Goal: Task Accomplishment & Management: Complete application form

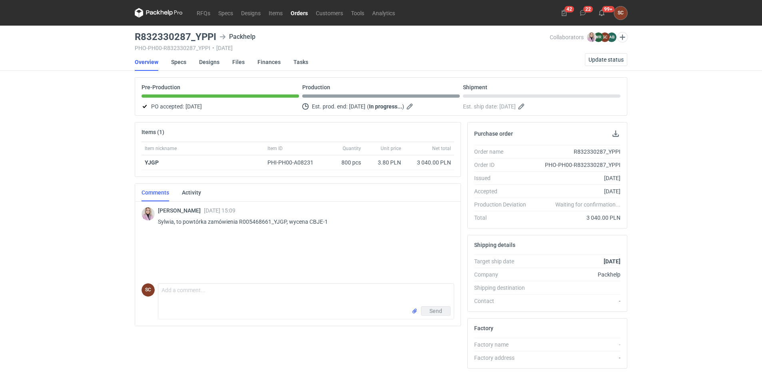
click at [296, 14] on link "Orders" at bounding box center [299, 13] width 25 height 10
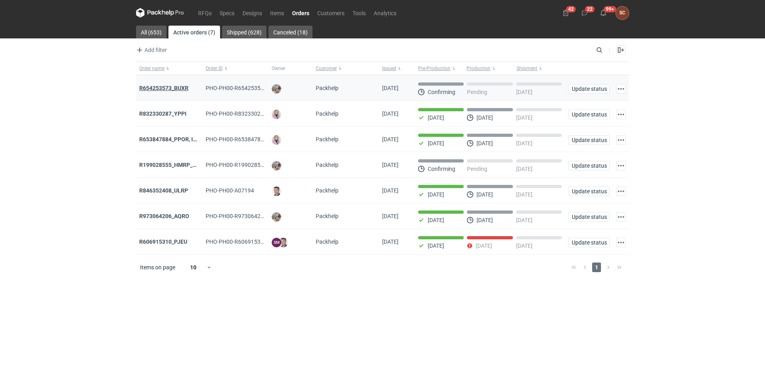
click at [168, 88] on strong "R654253573_BUXR" at bounding box center [163, 88] width 49 height 6
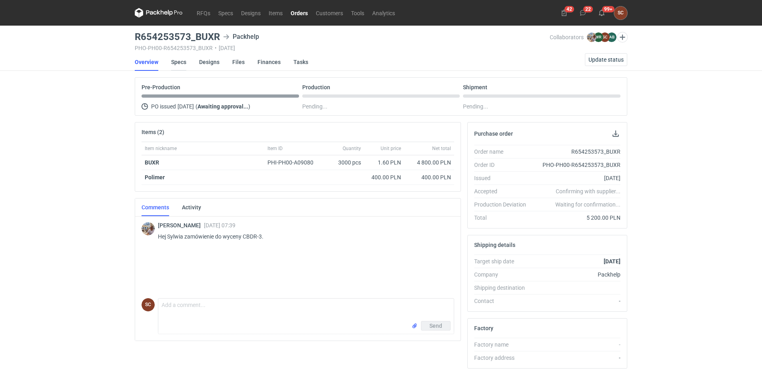
click at [182, 62] on link "Specs" at bounding box center [178, 62] width 15 height 18
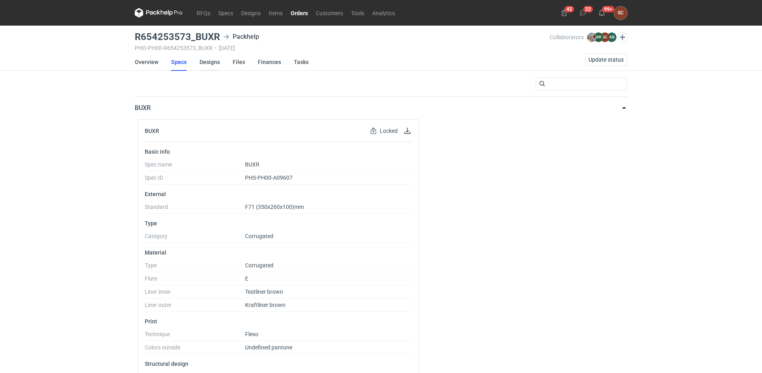
click at [209, 63] on link "Designs" at bounding box center [210, 62] width 20 height 18
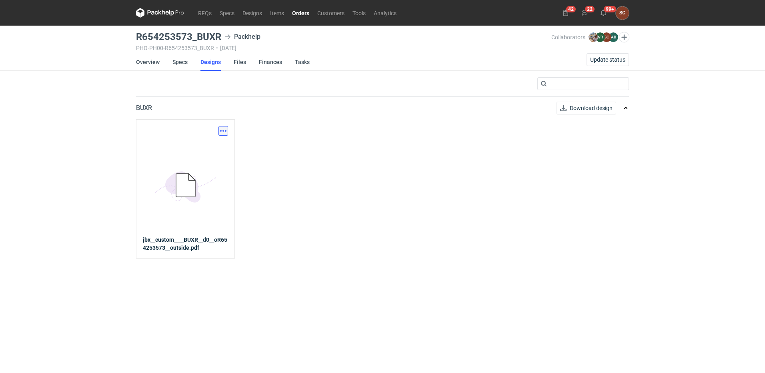
click at [222, 130] on button "button" at bounding box center [223, 131] width 10 height 10
click at [203, 145] on link "Download design part" at bounding box center [188, 148] width 74 height 13
click at [179, 62] on link "Specs" at bounding box center [179, 62] width 15 height 18
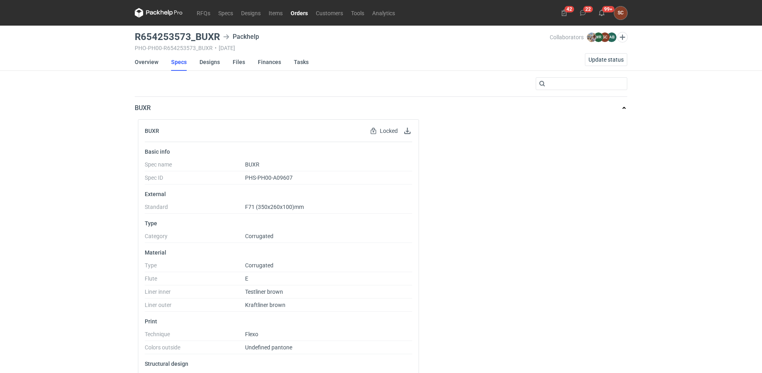
click at [158, 60] on li "Overview" at bounding box center [153, 62] width 36 height 18
click at [145, 58] on link "Overview" at bounding box center [147, 62] width 24 height 18
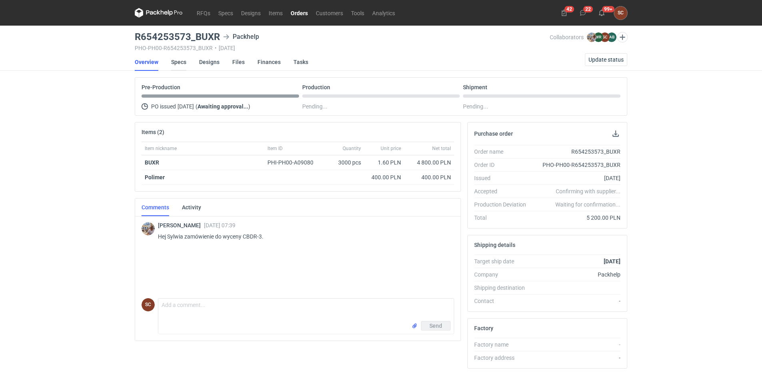
drag, startPoint x: 184, startPoint y: 61, endPoint x: 190, endPoint y: 66, distance: 8.2
click at [184, 61] on link "Specs" at bounding box center [178, 62] width 15 height 18
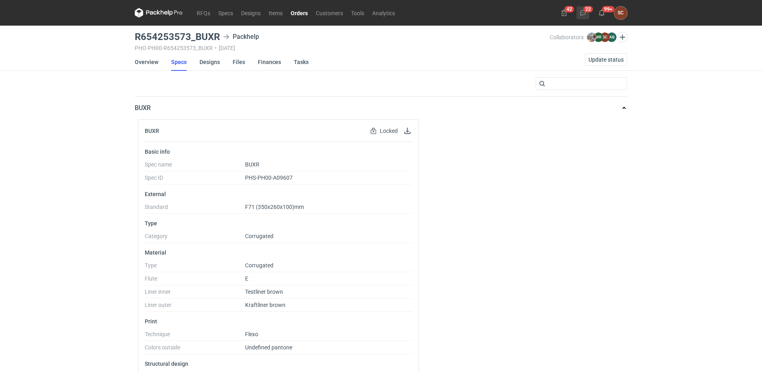
click at [584, 12] on icon at bounding box center [583, 13] width 6 height 6
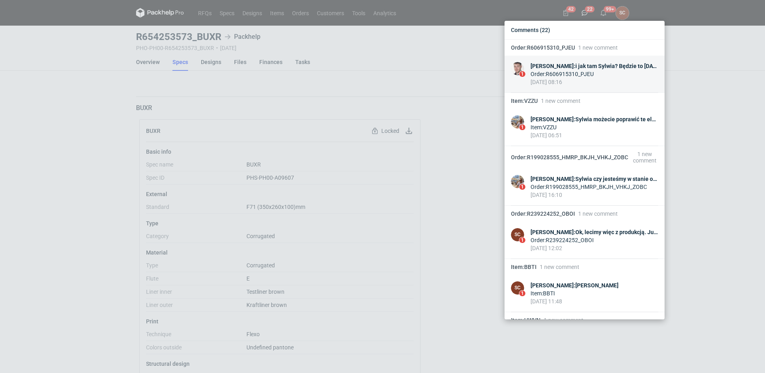
click at [617, 68] on div "Maciej Sikora : i jak tam Sylwia? Będzie to dzisiaj? bo już mnie cisną mocno o …" at bounding box center [594, 66] width 128 height 8
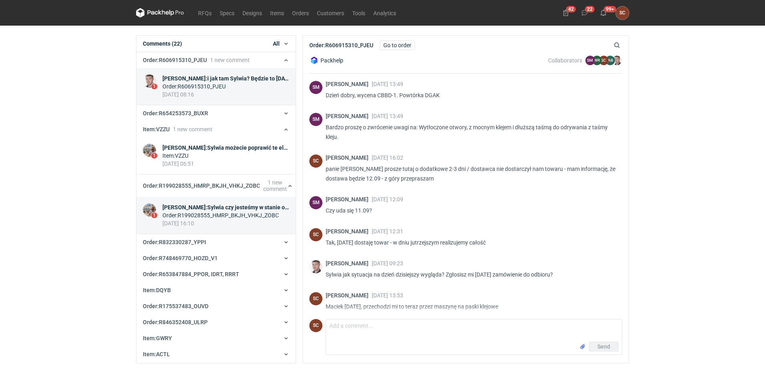
scroll to position [352, 0]
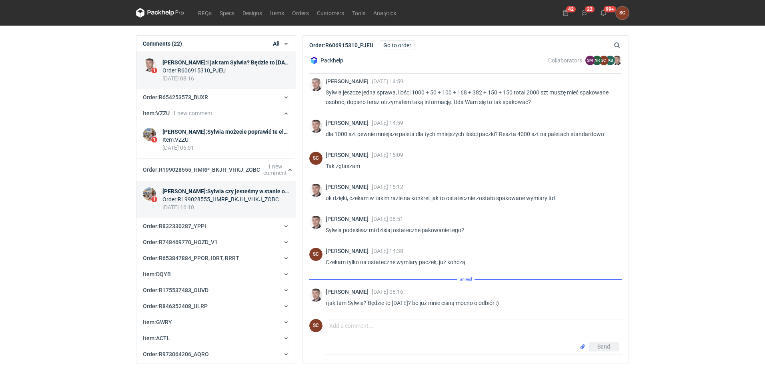
click at [230, 190] on div "Michał Palasek : Sylwia czy jesteśmy w stanie obniżyć ten koszt?" at bounding box center [225, 191] width 127 height 8
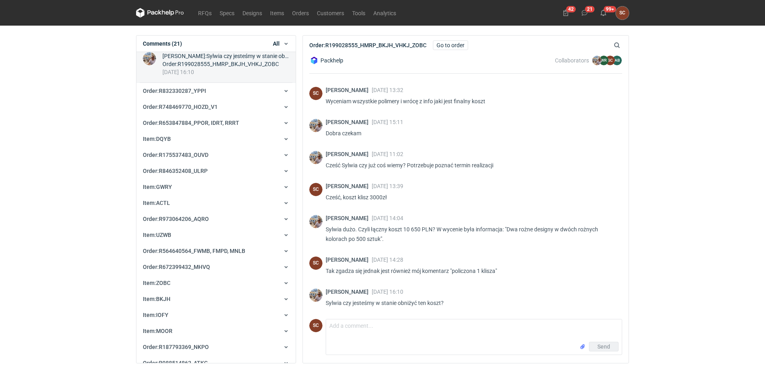
scroll to position [119, 0]
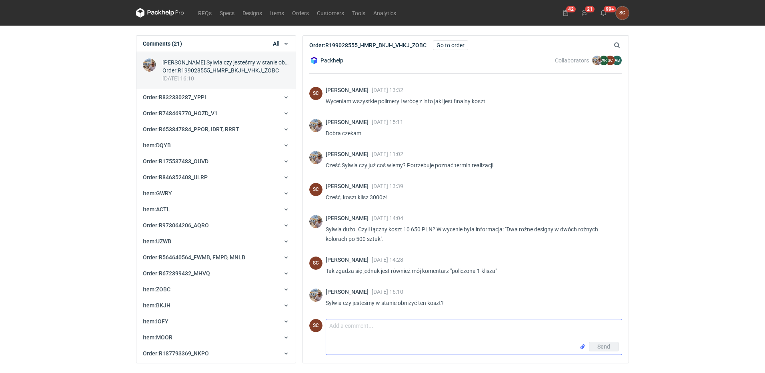
click at [352, 330] on textarea "Comment message" at bounding box center [474, 330] width 296 height 22
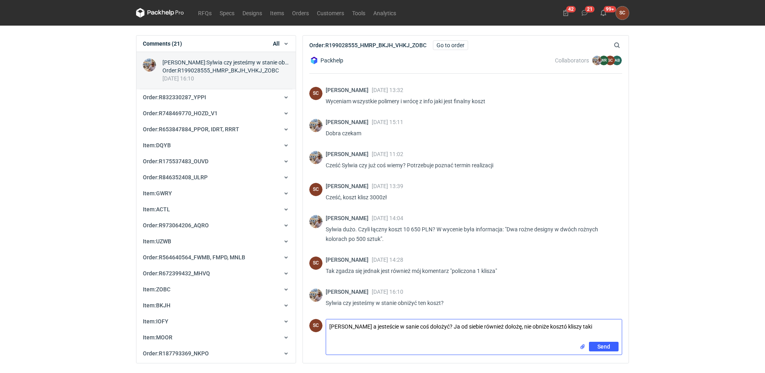
drag, startPoint x: 524, startPoint y: 325, endPoint x: 529, endPoint y: 330, distance: 7.4
click at [524, 325] on textarea "Michał a jesteście w sanie coś dołożyć? Ja od siebie również dołożę, nie obniże…" at bounding box center [474, 330] width 296 height 22
click at [544, 322] on textarea "Michał a jesteście w sanie coś dołożyć? Ja od siebie również dołożę, nie obniżę…" at bounding box center [474, 330] width 296 height 22
click at [579, 324] on textarea "Michał a jesteście w sanie coś dołożyć? Ja od siebie również dołożę, nie obniżę…" at bounding box center [474, 330] width 296 height 22
type textarea "Michał a jesteście w sanie coś dołożyć? Ja od siebie również dołożę, nie obniżę…"
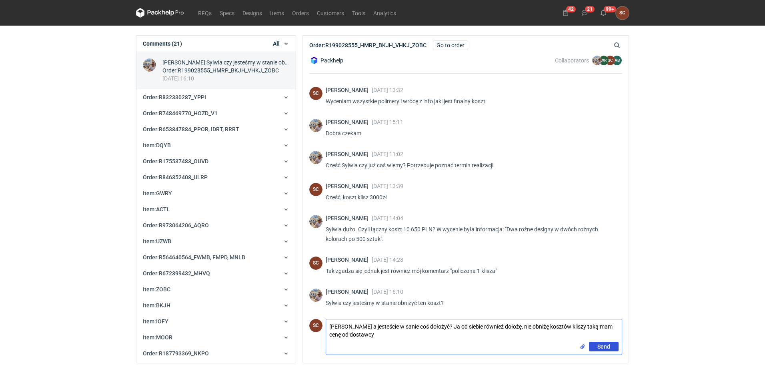
click at [596, 347] on button "Send" at bounding box center [604, 347] width 30 height 10
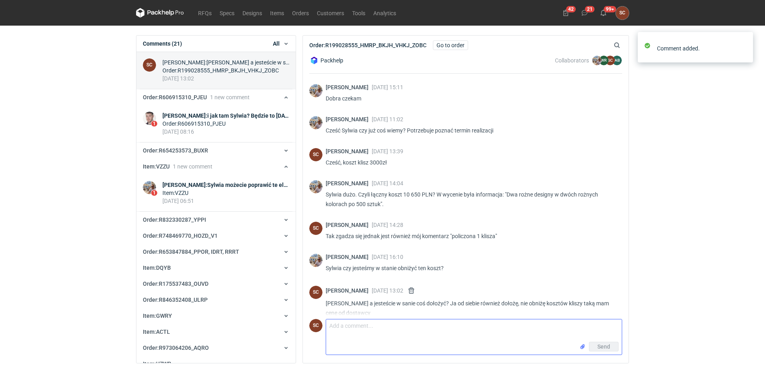
scroll to position [164, 0]
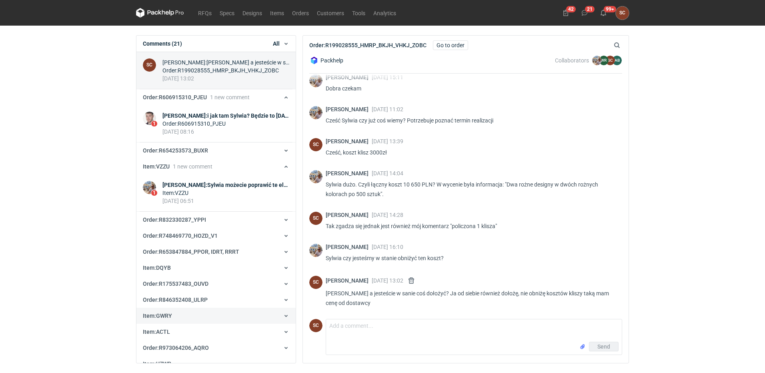
click at [229, 187] on div "Michał Palasek : Sylwia możecie poprawić te elementy które są za cienkie? Nie w…" at bounding box center [225, 185] width 127 height 8
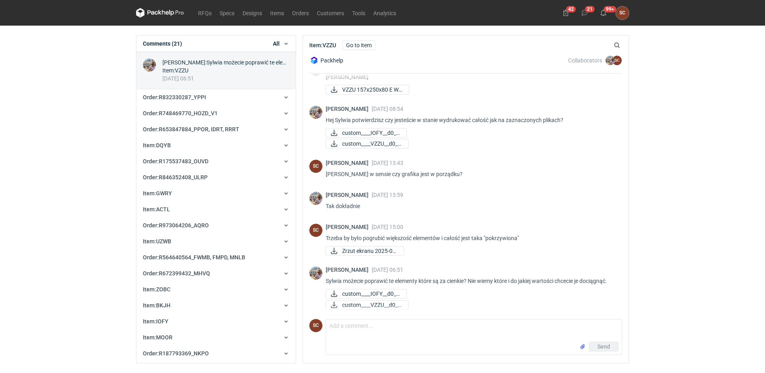
scroll to position [156, 0]
click at [402, 327] on textarea "Comment message" at bounding box center [474, 330] width 296 height 22
click at [402, 326] on textarea "Tak zgłaszam, wrócę z gotoeym projektem" at bounding box center [474, 330] width 296 height 22
type textarea "Tak zgłaszam, wrócę z gotowym projektem"
click at [611, 346] on button "Send" at bounding box center [604, 347] width 30 height 10
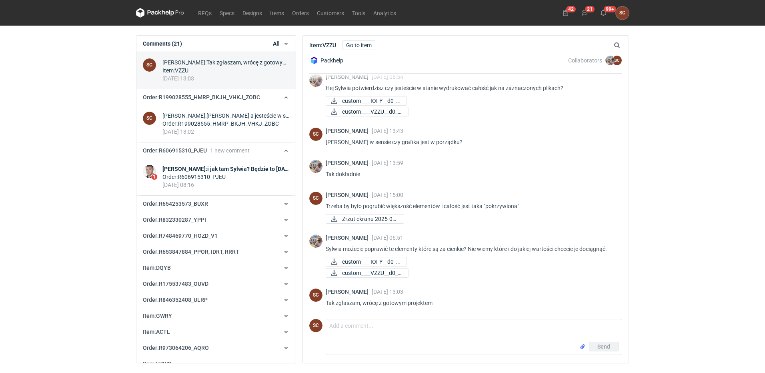
scroll to position [188, 0]
click at [384, 260] on span "custom____IOFY__d0__..." at bounding box center [371, 261] width 58 height 9
click at [382, 272] on span "custom____VZZU__d0__..." at bounding box center [372, 272] width 60 height 9
click at [244, 170] on div "Maciej Sikora : i jak tam Sylwia? Będzie to dzisiaj? bo już mnie cisną mocno o …" at bounding box center [225, 169] width 127 height 8
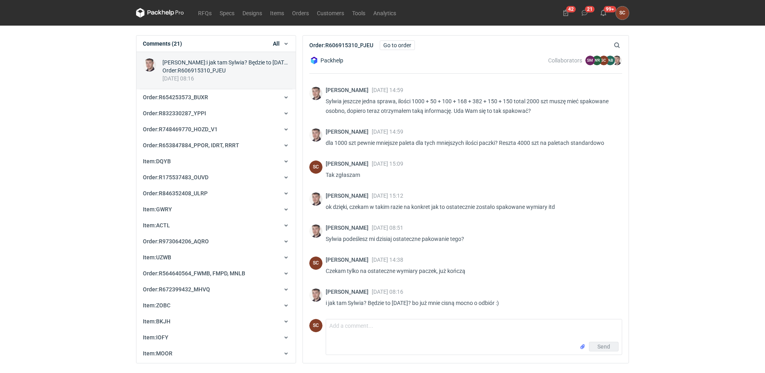
scroll to position [343, 0]
click at [444, 326] on textarea "Comment message" at bounding box center [474, 330] width 296 height 22
click at [351, 324] on textarea "Tak własnie zgłaszam" at bounding box center [474, 330] width 296 height 22
click at [412, 328] on textarea "Tak właśnie zgłaszam" at bounding box center [474, 330] width 296 height 22
type textarea "Tak właśnie zgłaszam"
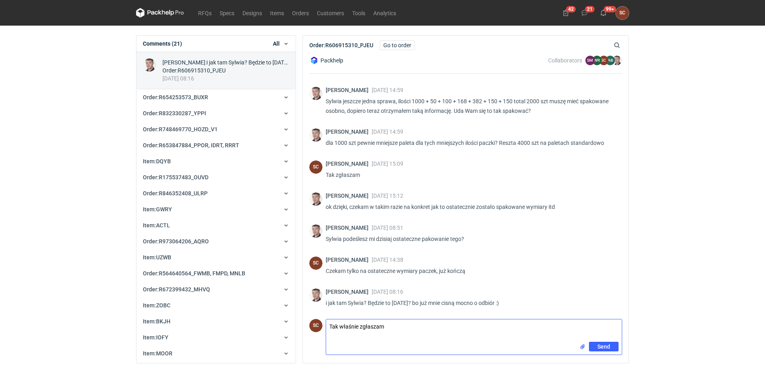
click at [389, 329] on textarea "Tak właśnie zgłaszam" at bounding box center [474, 330] width 296 height 22
click at [386, 326] on textarea "Tak właśnie zgłaszam" at bounding box center [474, 330] width 296 height 22
drag, startPoint x: 386, startPoint y: 326, endPoint x: 249, endPoint y: 326, distance: 137.6
click at [249, 326] on div "Comments (21) All All Orders Items Designs Specs RFQ Item Variants Item : VZZU …" at bounding box center [382, 199] width 499 height 347
paste textarea "4 palety 1200x800x180 PACZKI 7 2 x 150szt 68x50x44 50szt – 68x17x42 100szt – 66…"
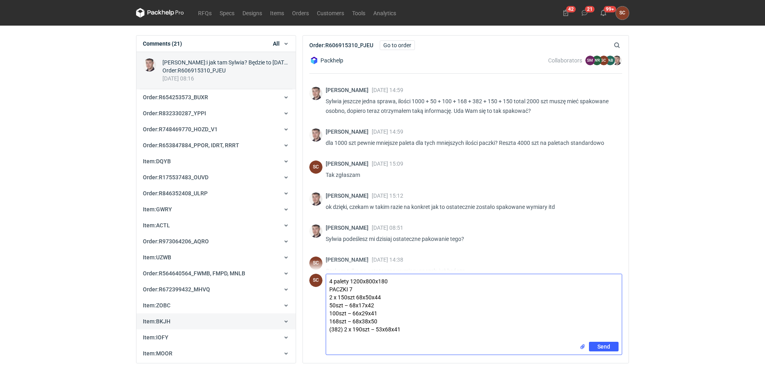
scroll to position [352, 0]
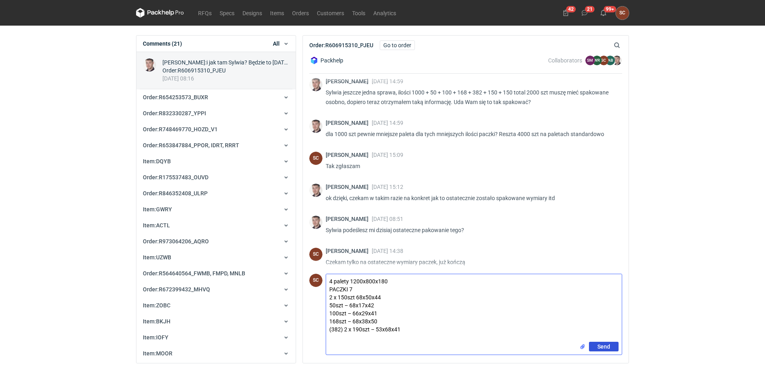
type textarea "4 palety 1200x800x180 PACZKI 7 2 x 150szt 68x50x44 50szt – 68x17x42 100szt – 66…"
click at [598, 346] on span "Send" at bounding box center [603, 347] width 13 height 6
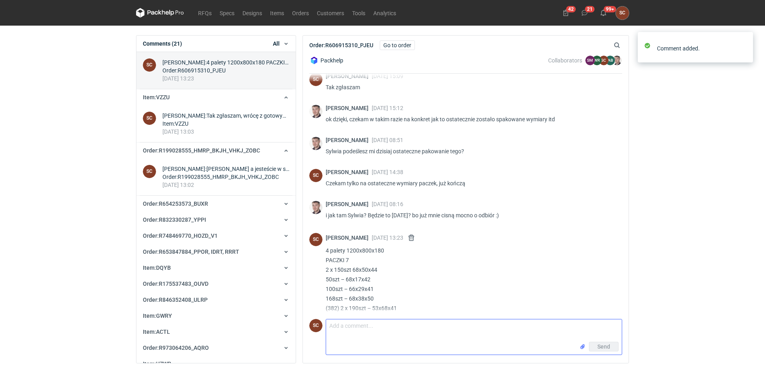
scroll to position [436, 0]
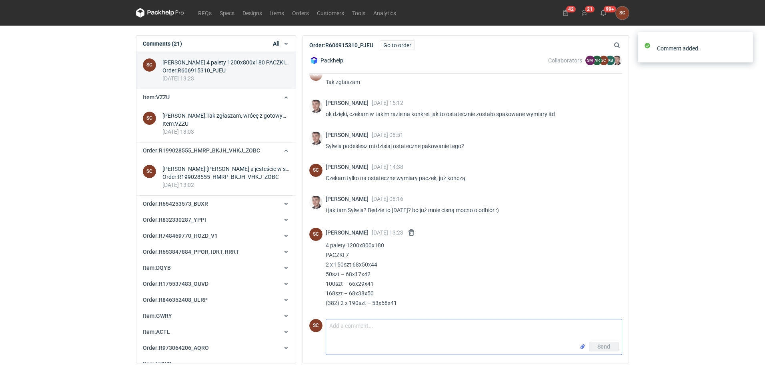
click at [357, 332] on textarea "Comment message" at bounding box center [474, 330] width 296 height 22
click at [351, 323] on textarea "Tak własnie robię raport" at bounding box center [474, 330] width 296 height 22
type textarea "Tak właśnie robię raport"
click at [603, 342] on button "Send" at bounding box center [604, 347] width 30 height 10
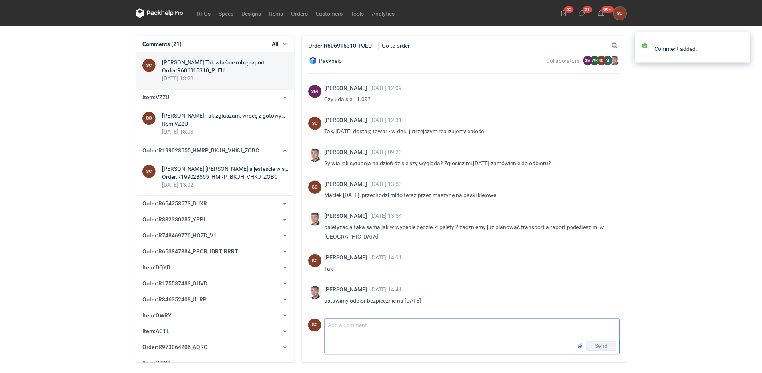
scroll to position [111, 0]
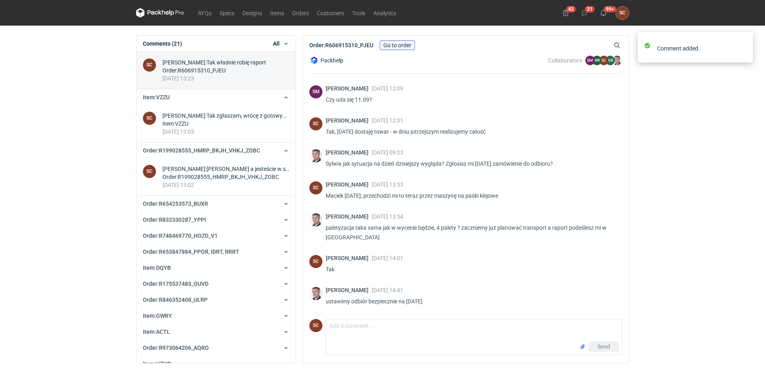
click at [392, 44] on link "Go to order" at bounding box center [397, 45] width 35 height 10
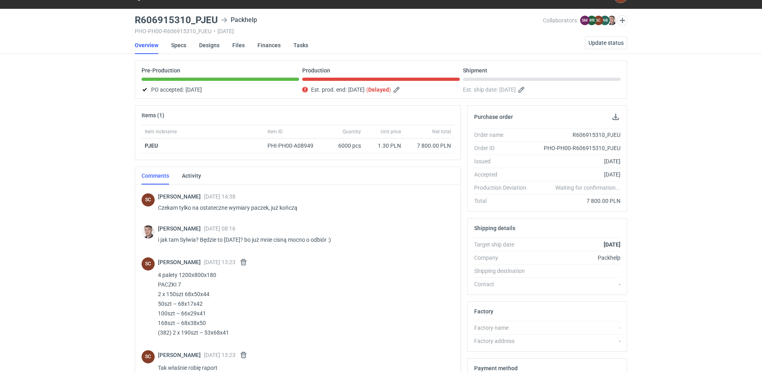
scroll to position [523, 0]
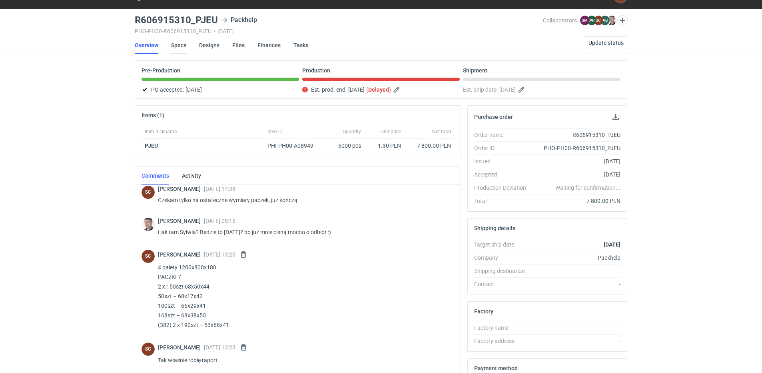
click at [176, 44] on link "Specs" at bounding box center [178, 45] width 15 height 18
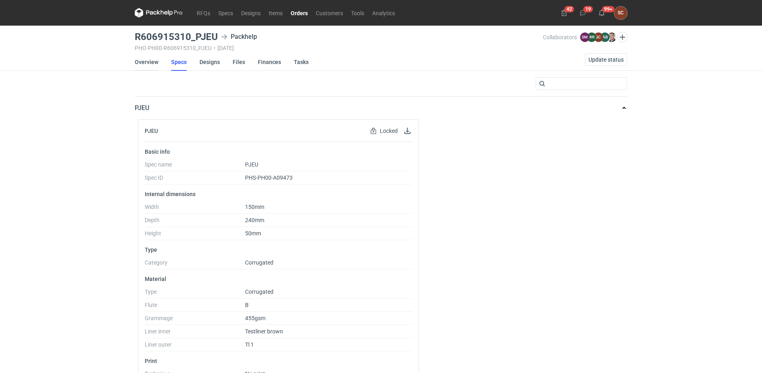
click at [144, 61] on link "Overview" at bounding box center [147, 62] width 24 height 18
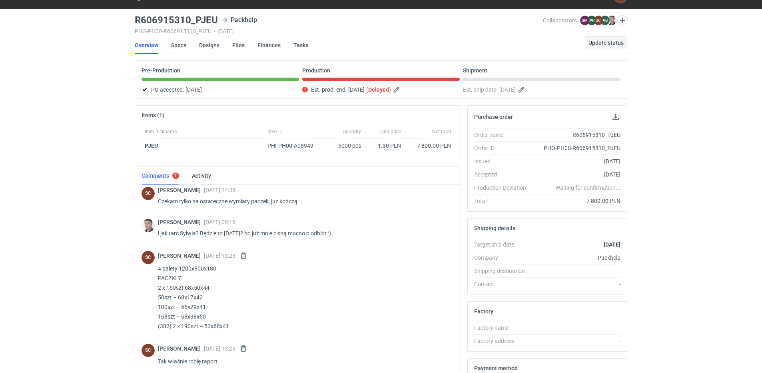
scroll to position [523, 0]
click at [602, 42] on span "Update status" at bounding box center [606, 43] width 35 height 6
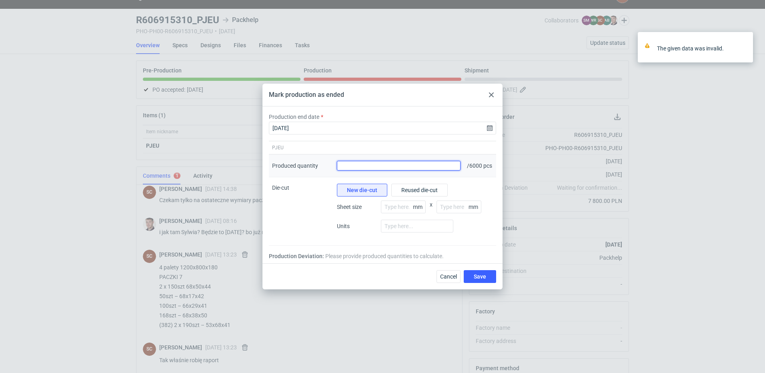
click at [358, 165] on input "Produced quantity" at bounding box center [399, 166] width 124 height 10
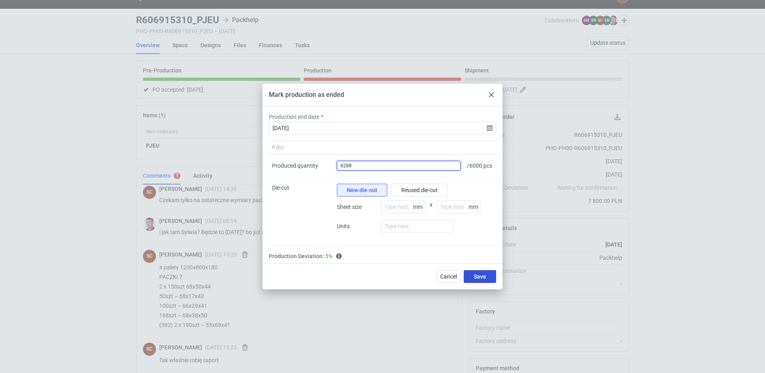
type input "6288"
click at [473, 276] on button "Save" at bounding box center [480, 276] width 32 height 13
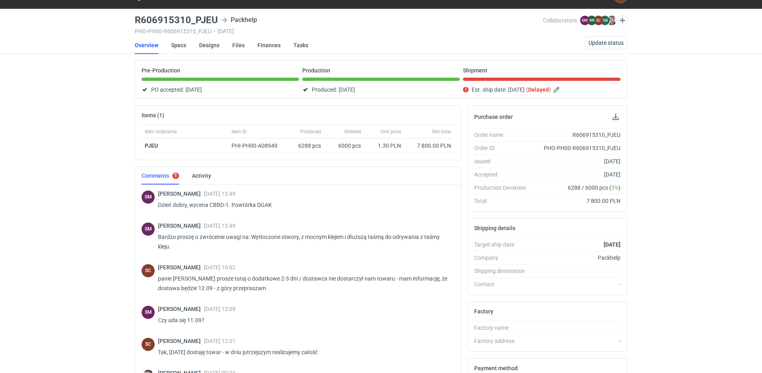
scroll to position [0, 0]
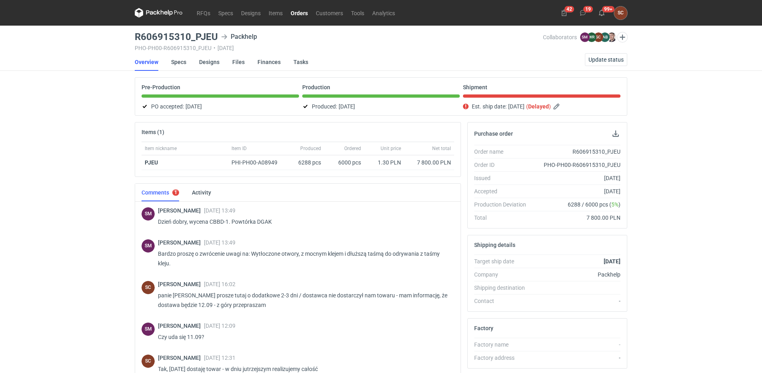
click at [302, 10] on link "Orders" at bounding box center [299, 13] width 25 height 10
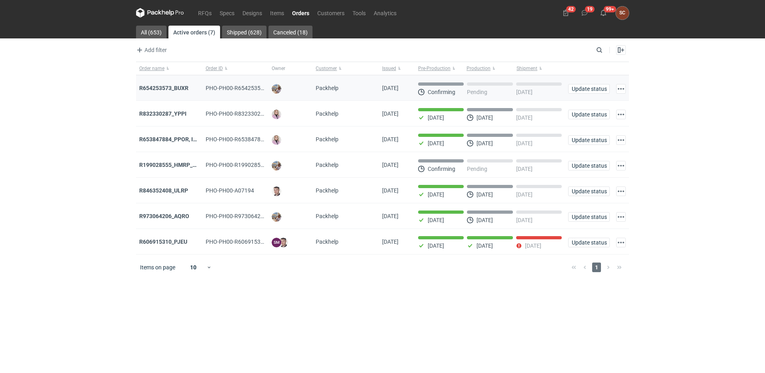
click at [169, 84] on div "R654253573_BUXR" at bounding box center [169, 88] width 60 height 8
click at [184, 87] on strong "R654253573_BUXR" at bounding box center [163, 88] width 49 height 6
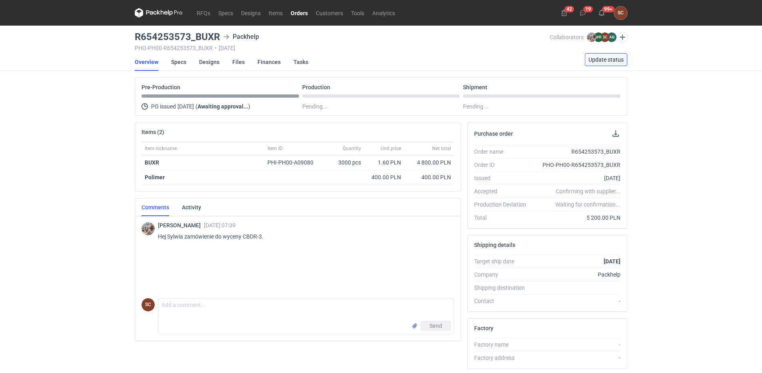
click at [607, 57] on span "Update status" at bounding box center [606, 60] width 35 height 6
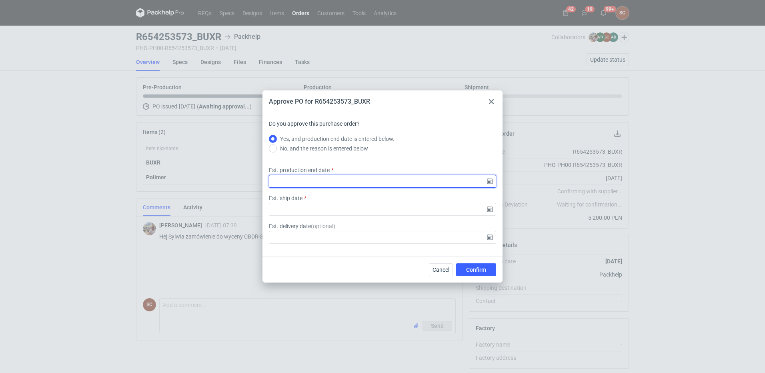
click at [490, 182] on input "Est. production end date" at bounding box center [382, 181] width 227 height 13
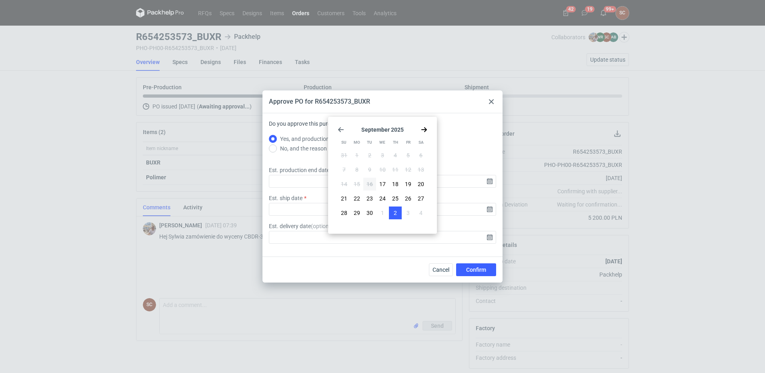
click at [399, 214] on button "2" at bounding box center [395, 212] width 13 height 13
type input "2025-10-02"
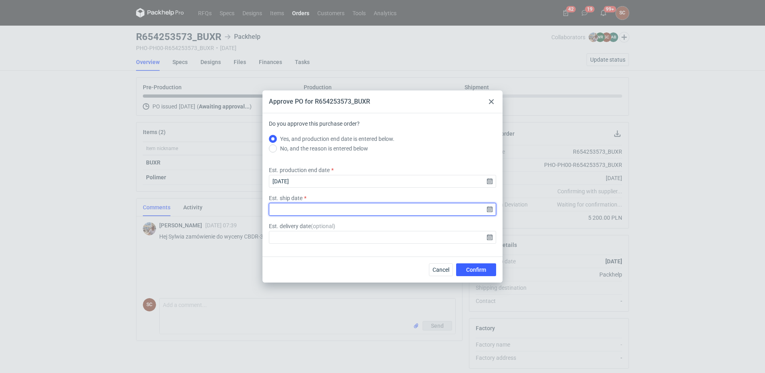
click at [489, 210] on input "Est. ship date" at bounding box center [382, 209] width 227 height 13
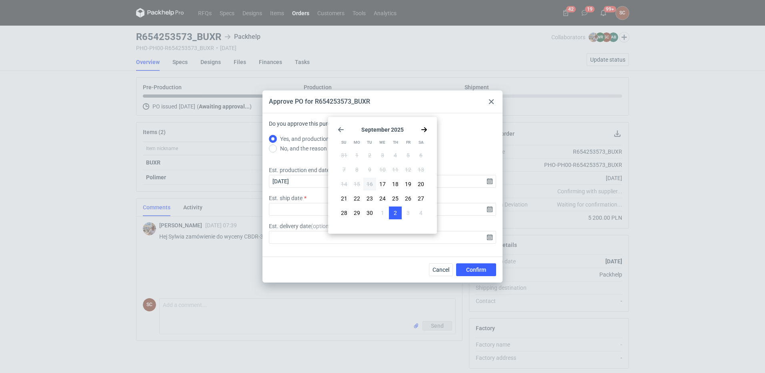
click at [392, 211] on button "2" at bounding box center [395, 212] width 13 height 13
type input "2025-10-02"
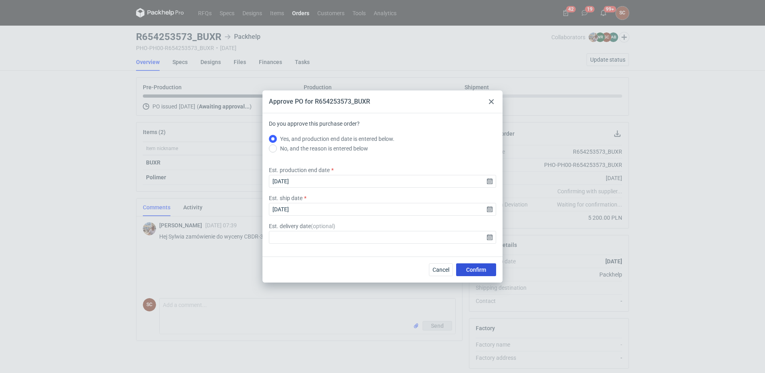
click at [475, 271] on span "Confirm" at bounding box center [476, 270] width 20 height 6
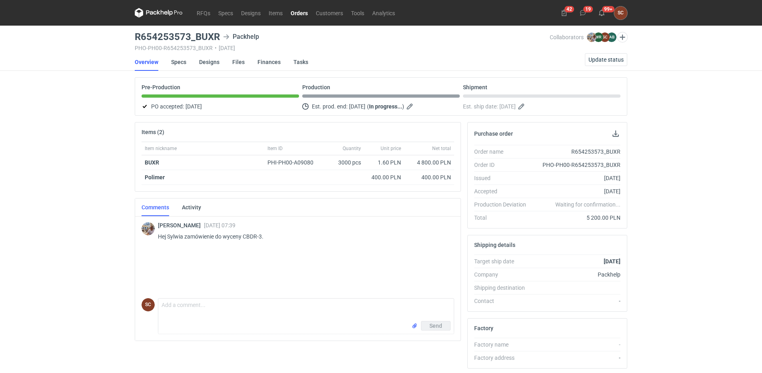
click at [303, 12] on link "Orders" at bounding box center [299, 13] width 25 height 10
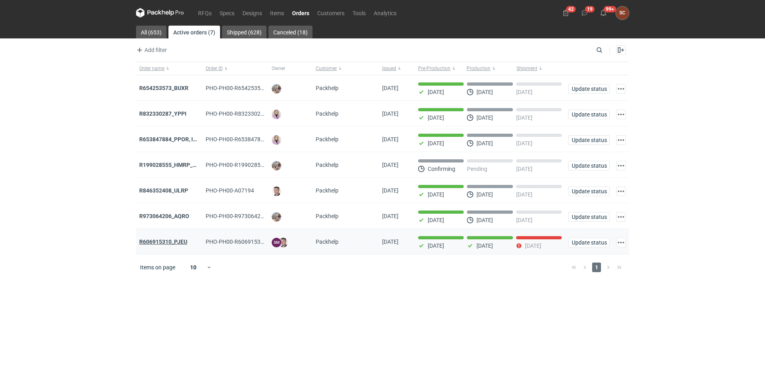
click at [174, 242] on strong "R606915310_PJEU" at bounding box center [163, 241] width 48 height 6
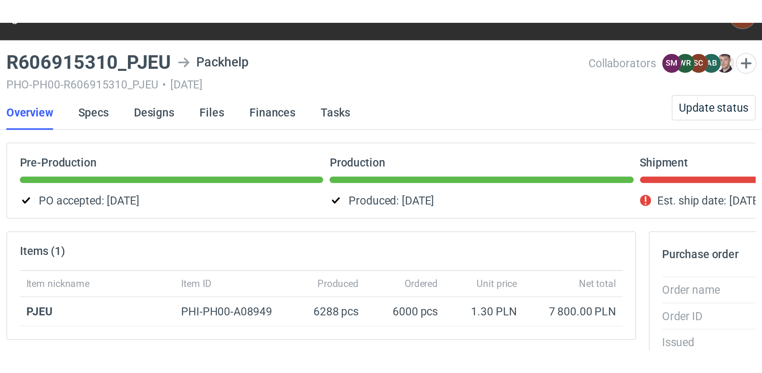
scroll to position [517, 0]
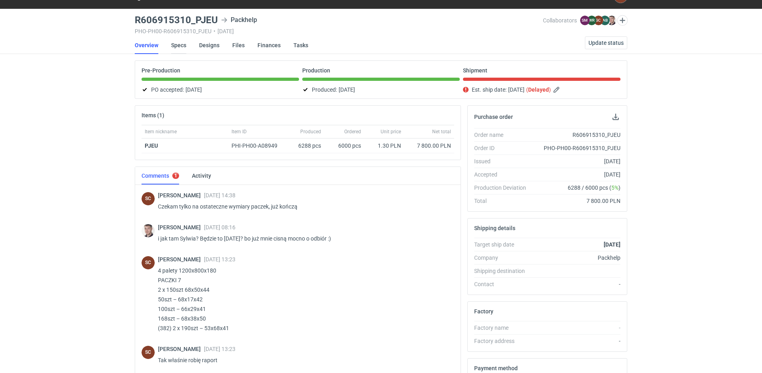
click at [182, 43] on link "Specs" at bounding box center [178, 45] width 15 height 18
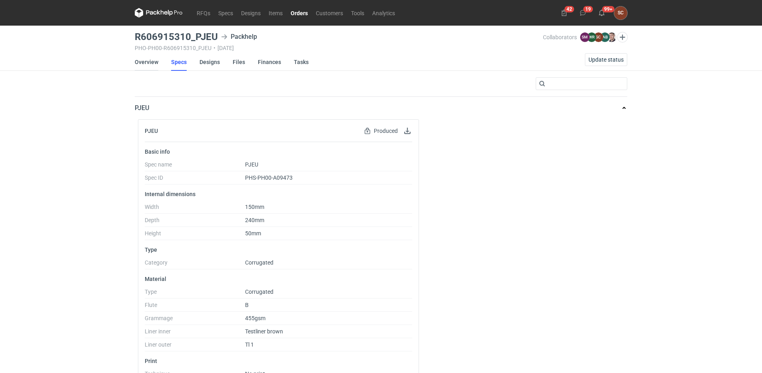
click at [145, 60] on link "Overview" at bounding box center [147, 62] width 24 height 18
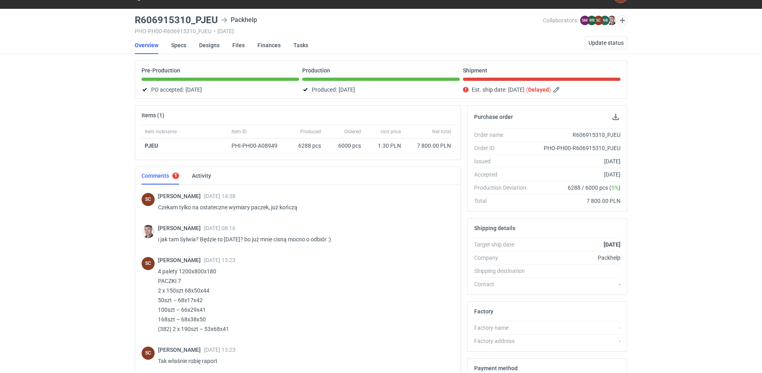
scroll to position [517, 0]
click at [43, 291] on div "RFQs Specs Designs Items Orders Customers Tools Analytics 42 19 99+ SC Sylwia C…" at bounding box center [381, 169] width 762 height 373
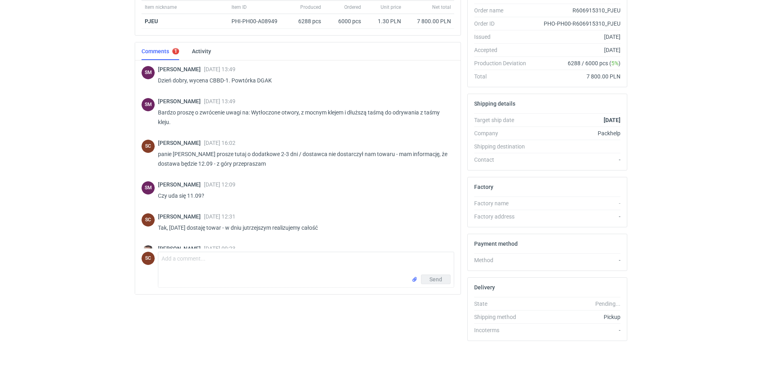
scroll to position [0, 0]
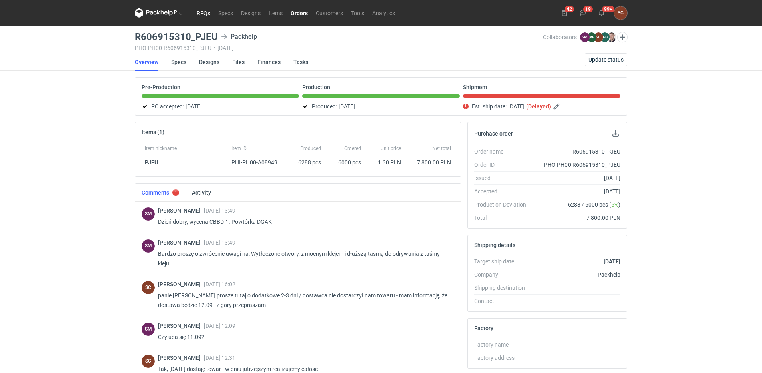
click at [204, 14] on link "RFQs" at bounding box center [204, 13] width 22 height 10
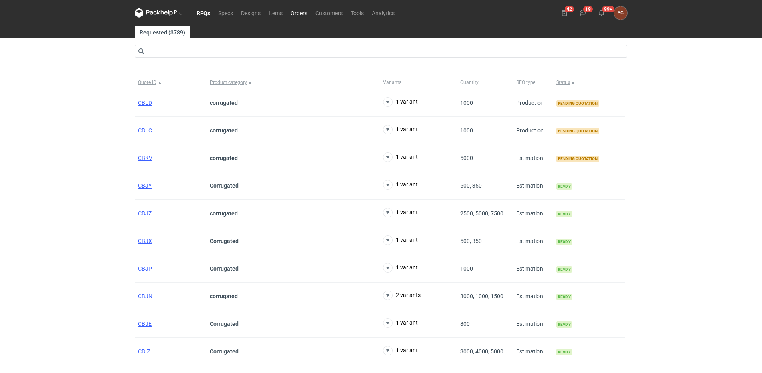
click at [300, 12] on link "Orders" at bounding box center [299, 13] width 25 height 10
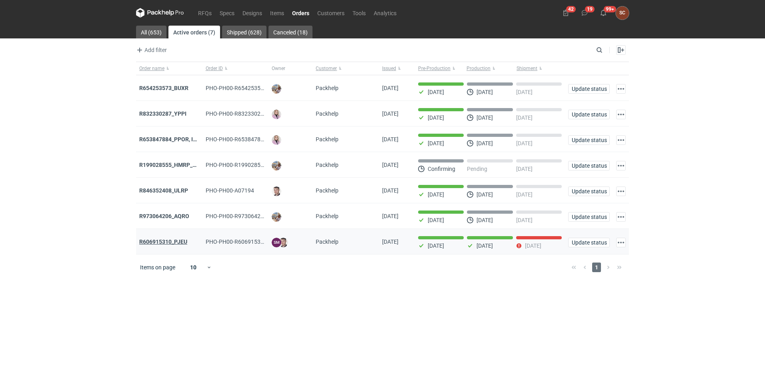
click at [166, 241] on strong "R606915310_PJEU" at bounding box center [163, 241] width 48 height 6
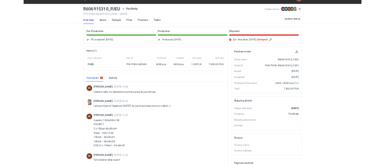
scroll to position [517, 0]
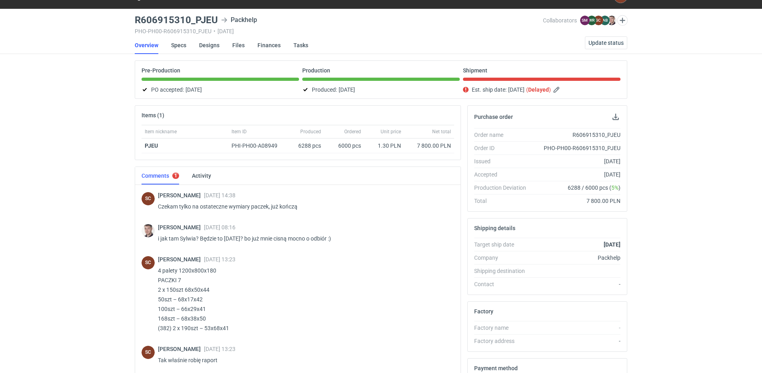
click at [93, 100] on div "RFQs Specs Designs Items Orders Customers Tools Analytics 42 19 99+ SC Sylwia C…" at bounding box center [381, 169] width 762 height 373
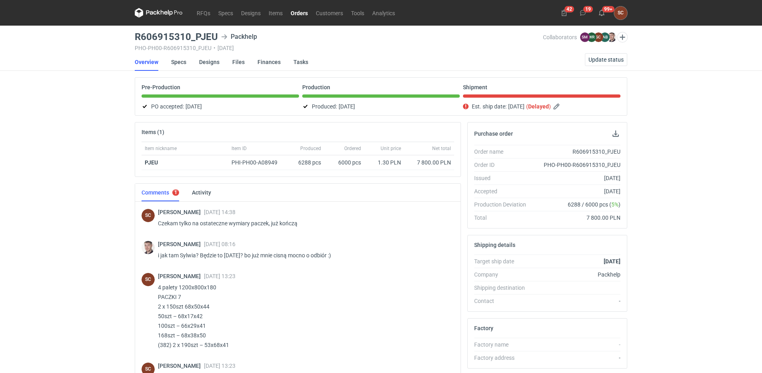
click at [303, 12] on link "Orders" at bounding box center [299, 13] width 25 height 10
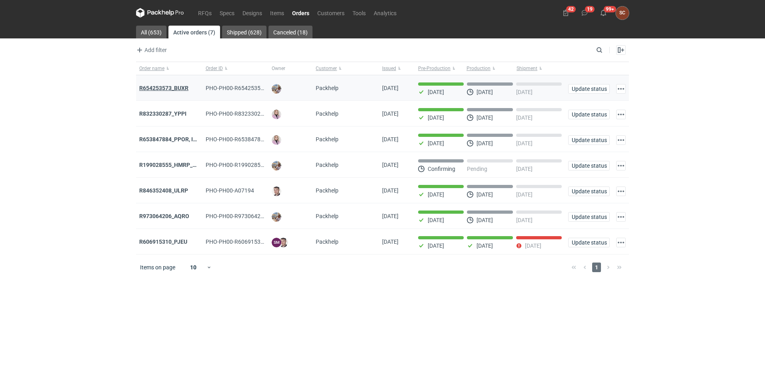
click at [165, 86] on strong "R654253573_BUXR" at bounding box center [163, 88] width 49 height 6
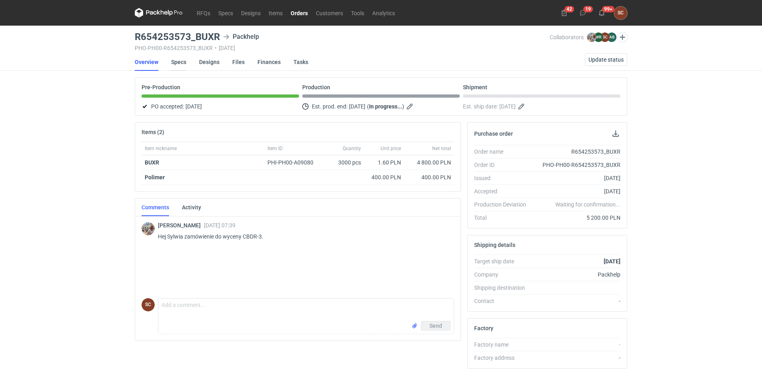
click at [180, 62] on link "Specs" at bounding box center [178, 62] width 15 height 18
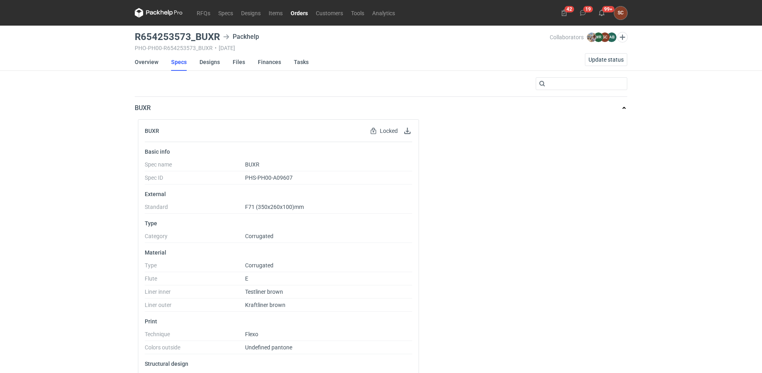
click at [300, 12] on link "Orders" at bounding box center [299, 13] width 25 height 10
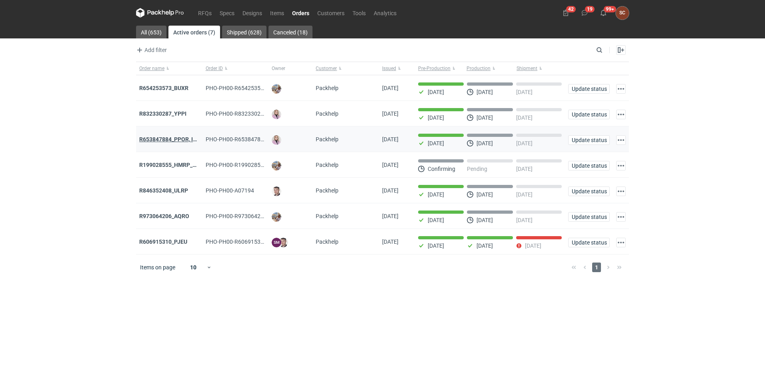
click at [172, 140] on strong "R653847884_PPOR, IDRT, RRRT" at bounding box center [179, 139] width 80 height 6
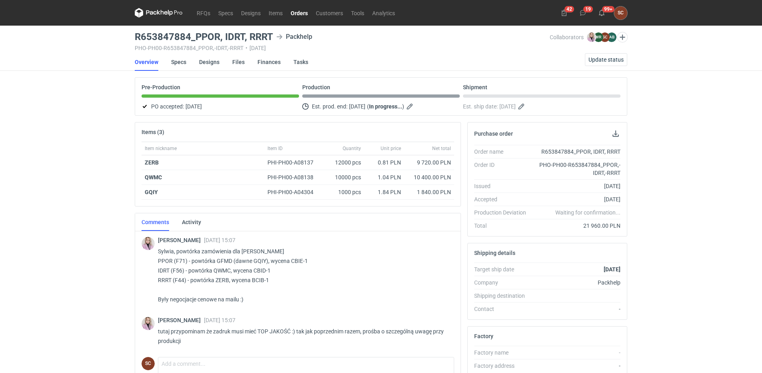
click at [296, 11] on link "Orders" at bounding box center [299, 13] width 25 height 10
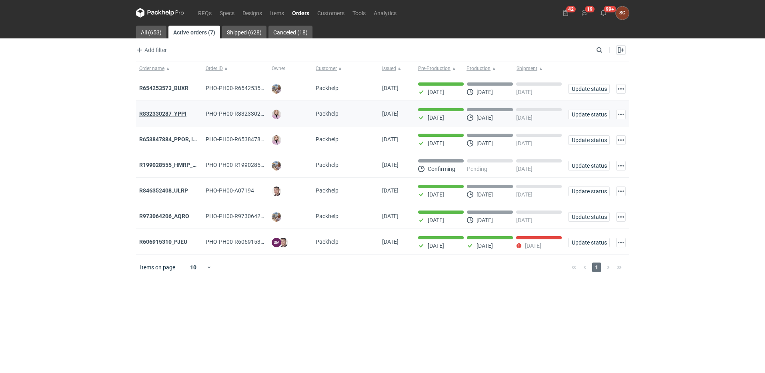
click at [176, 113] on strong "R832330287_YPPI" at bounding box center [162, 113] width 47 height 6
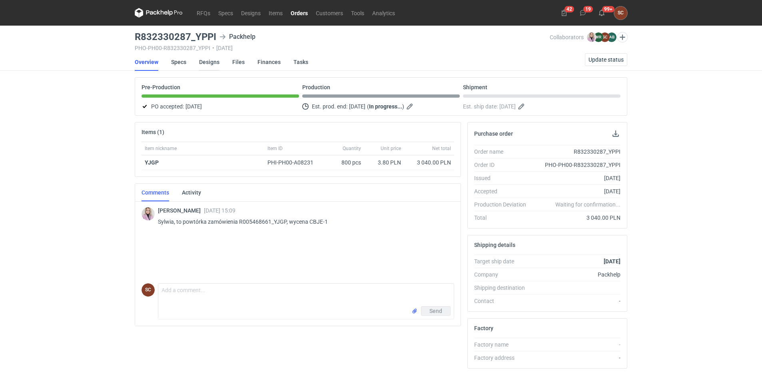
click at [213, 63] on link "Designs" at bounding box center [209, 62] width 20 height 18
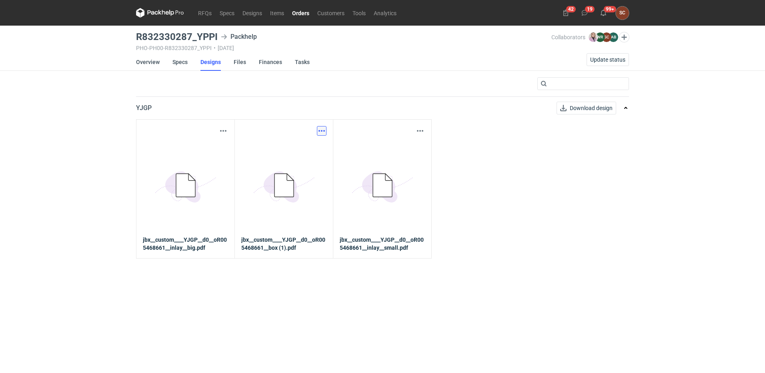
click at [322, 131] on button "button" at bounding box center [322, 131] width 10 height 10
click at [290, 148] on link "Download design part" at bounding box center [287, 148] width 74 height 13
click at [221, 131] on button "button" at bounding box center [223, 131] width 10 height 10
click at [205, 146] on link "Download design part" at bounding box center [188, 148] width 74 height 13
click at [300, 12] on link "Orders" at bounding box center [300, 13] width 25 height 10
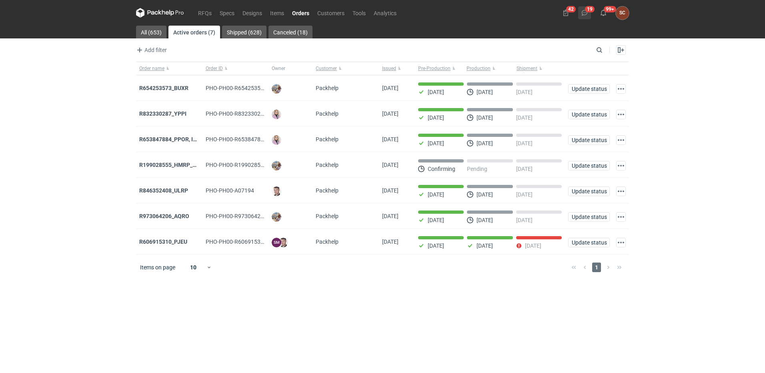
click at [582, 16] on button "19" at bounding box center [584, 12] width 13 height 13
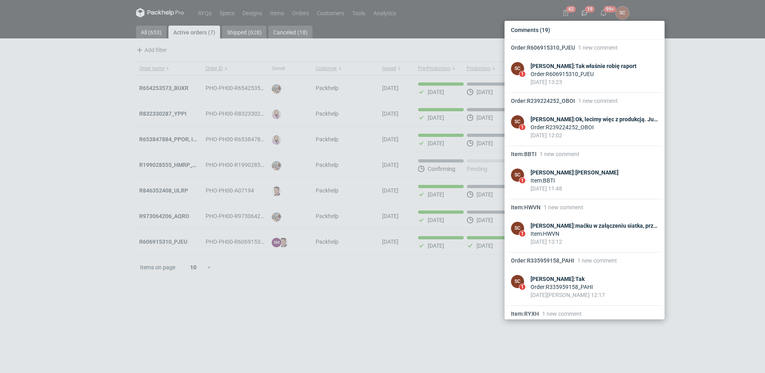
click at [69, 107] on div "Comments (19) Order : R606915310_PJEU 1 new comment SC 1 Sylwia Cichórz : Tak w…" at bounding box center [382, 186] width 765 height 373
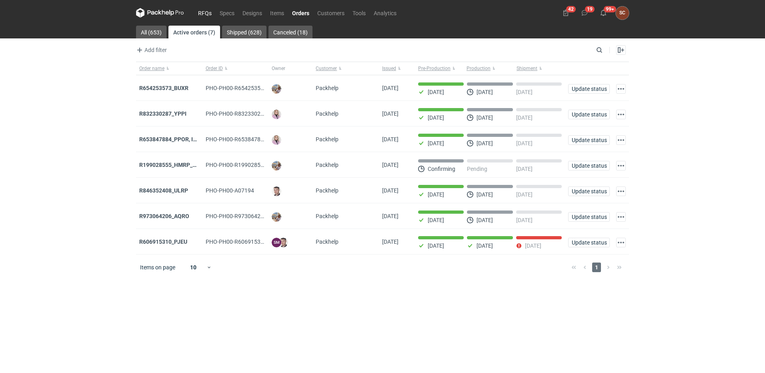
click at [199, 14] on link "RFQs" at bounding box center [205, 13] width 22 height 10
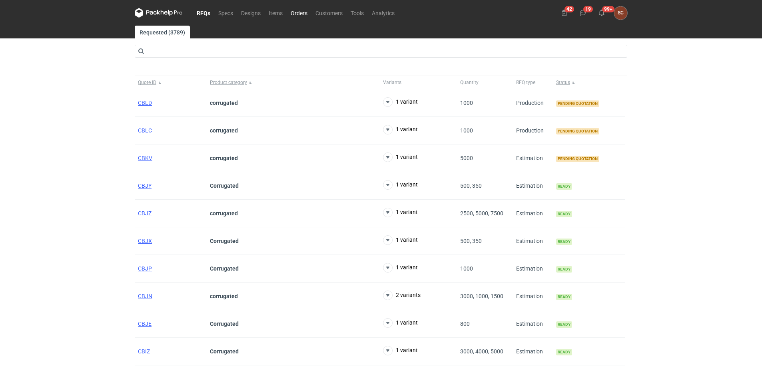
click at [299, 12] on link "Orders" at bounding box center [299, 13] width 25 height 10
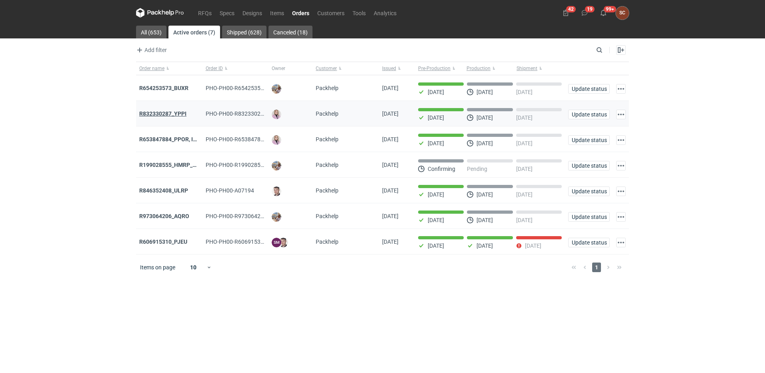
click at [183, 112] on strong "R832330287_YPPI" at bounding box center [162, 113] width 47 height 6
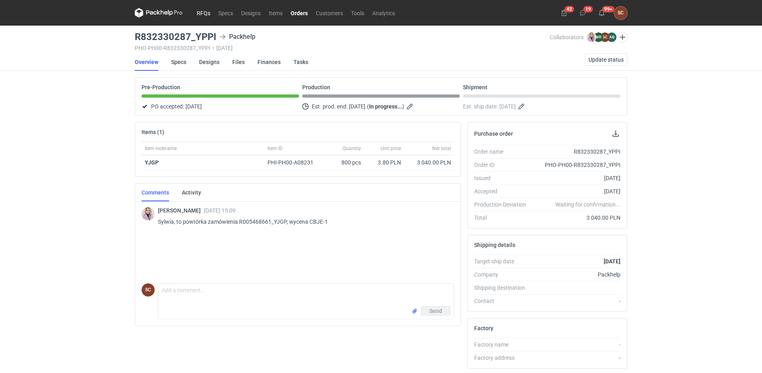
click at [209, 13] on link "RFQs" at bounding box center [204, 13] width 22 height 10
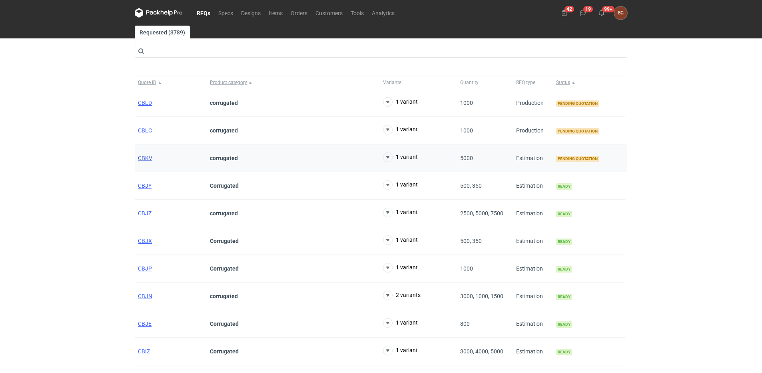
click at [144, 155] on span "CBKV" at bounding box center [145, 158] width 14 height 6
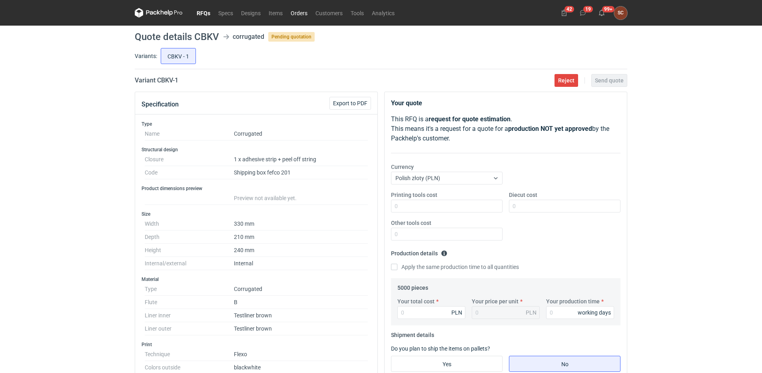
click at [307, 9] on link "Orders" at bounding box center [299, 13] width 25 height 10
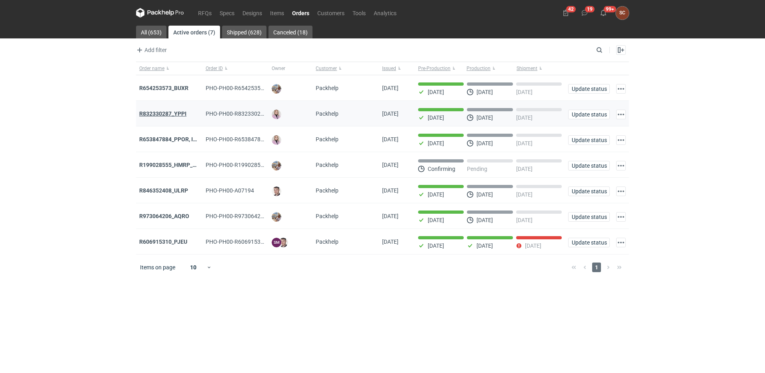
click at [181, 112] on strong "R832330287_YPPI" at bounding box center [162, 113] width 47 height 6
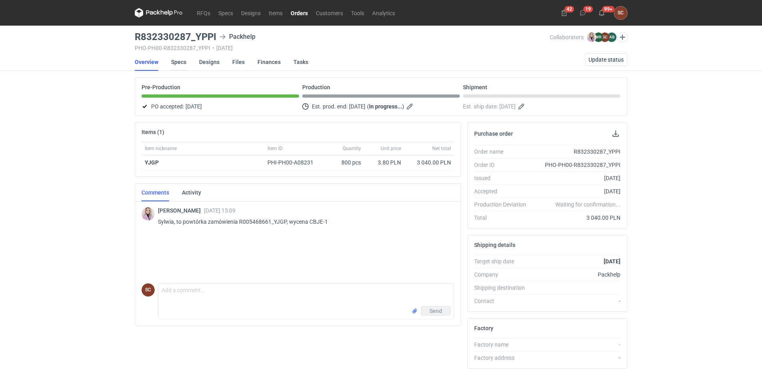
click at [180, 63] on link "Specs" at bounding box center [178, 62] width 15 height 18
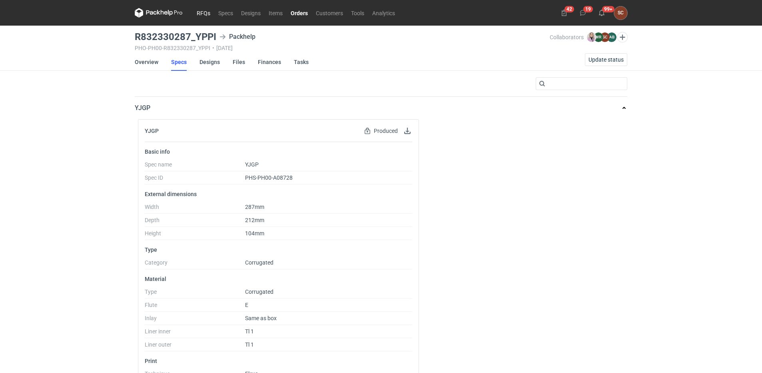
click at [206, 12] on link "RFQs" at bounding box center [204, 13] width 22 height 10
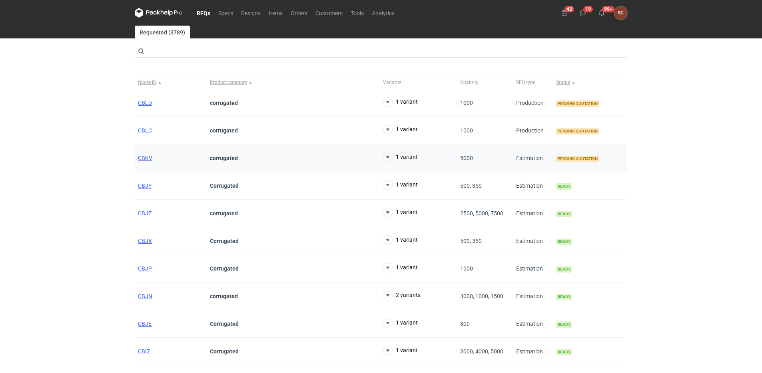
click at [146, 155] on span "CBKV" at bounding box center [145, 158] width 14 height 6
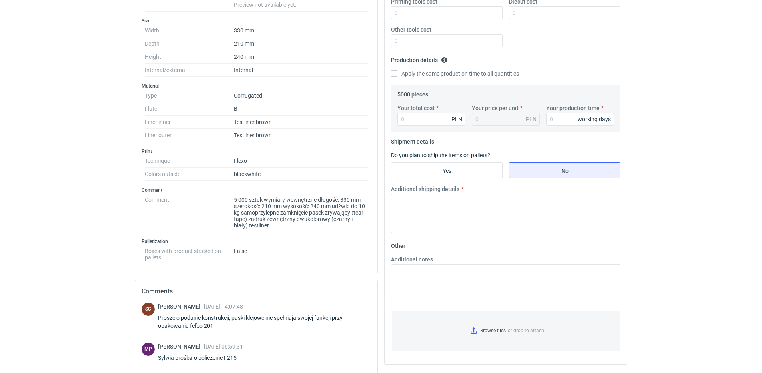
scroll to position [120, 0]
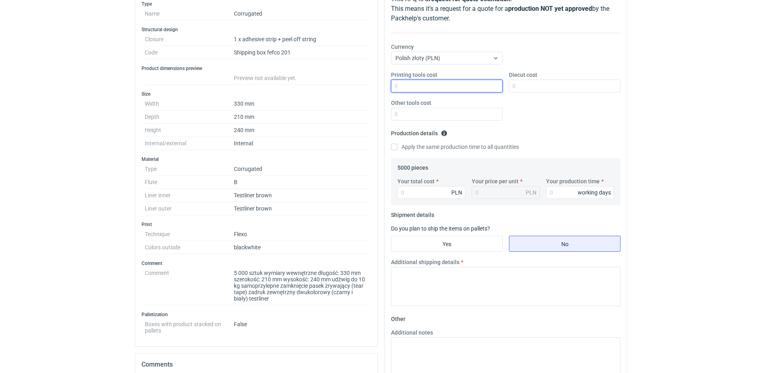
click at [449, 88] on input "Printing tools cost" at bounding box center [447, 86] width 112 height 13
type input "900"
click at [530, 82] on input "Diecut cost" at bounding box center [565, 86] width 112 height 13
type input "2600"
click at [395, 146] on input "Apply the same production time to all quantities" at bounding box center [394, 147] width 6 height 6
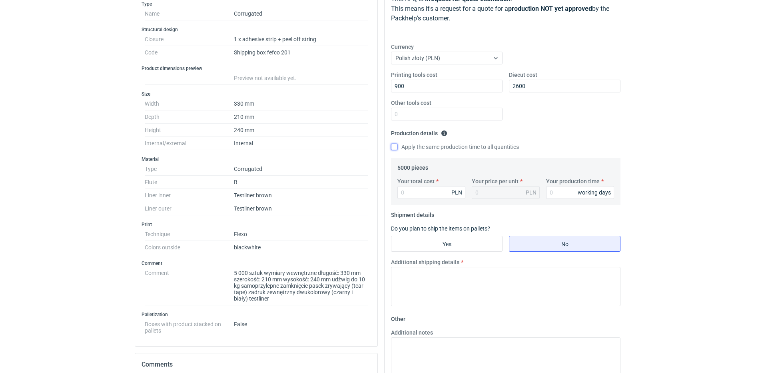
checkbox input "true"
click at [566, 192] on input "Your production time" at bounding box center [580, 192] width 68 height 13
type input "15"
click at [402, 193] on input "Your total cost" at bounding box center [432, 192] width 68 height 13
type input "700"
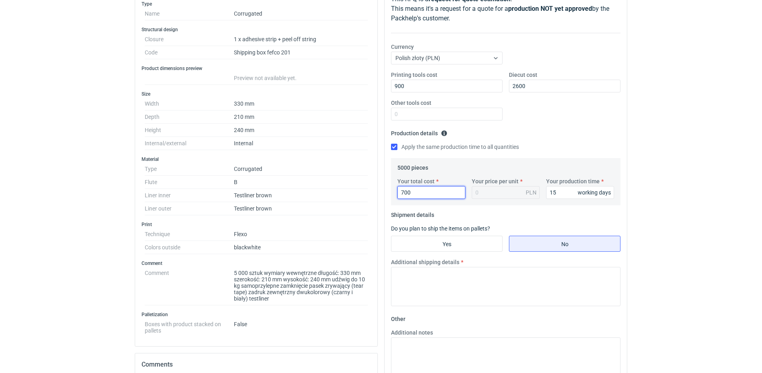
type input "0.14"
type input "7000"
type input "1.4"
type input "7000"
click at [437, 238] on input "Yes" at bounding box center [447, 243] width 111 height 15
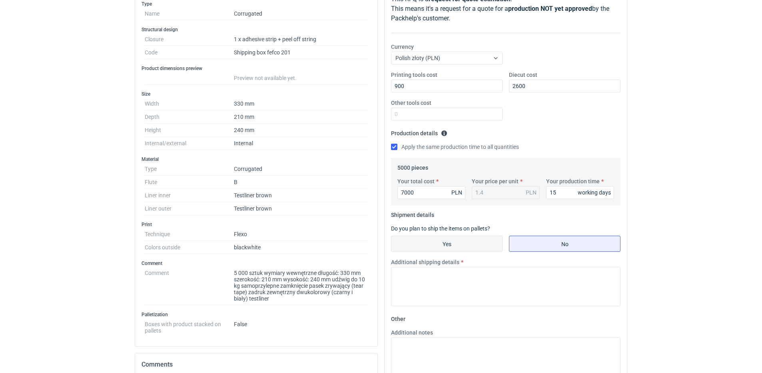
radio input "true"
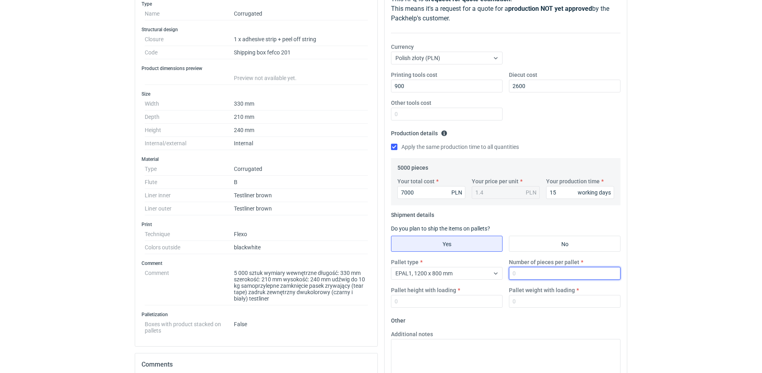
click at [524, 273] on input "Number of pieces per pallet" at bounding box center [565, 273] width 112 height 13
type input "350"
click at [416, 296] on input "Pallet height with loading" at bounding box center [447, 301] width 112 height 13
type input "1800"
click at [527, 302] on input "Pallet weight with loading" at bounding box center [565, 301] width 112 height 13
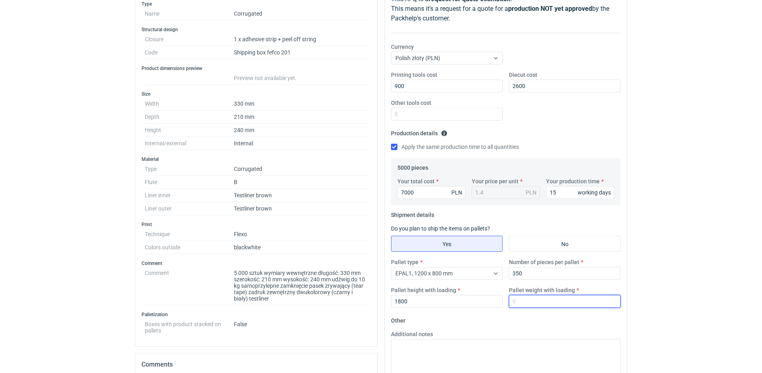
click at [542, 303] on input "Pallet weight with loading" at bounding box center [565, 301] width 112 height 13
type input "120"
click at [426, 351] on textarea "Additional notes" at bounding box center [506, 358] width 230 height 39
click at [426, 353] on textarea "Additional notes" at bounding box center [506, 358] width 230 height 39
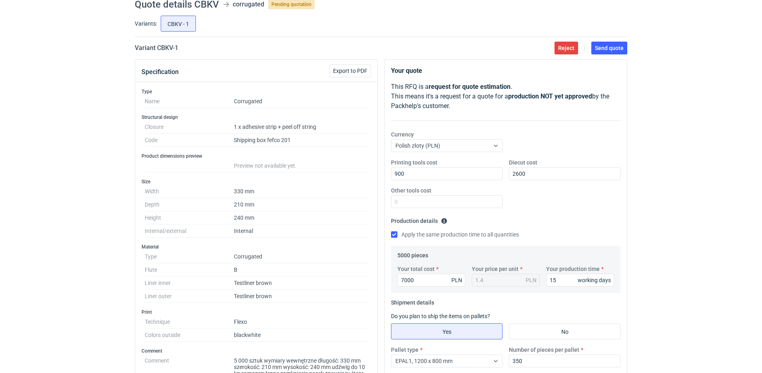
scroll to position [0, 0]
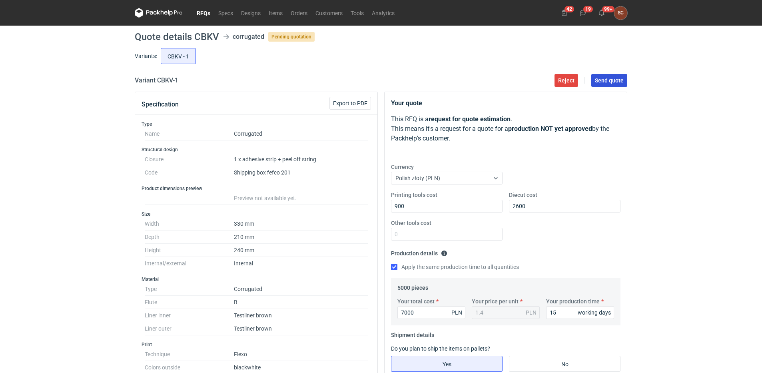
drag, startPoint x: 618, startPoint y: 80, endPoint x: 617, endPoint y: 85, distance: 4.9
click at [618, 80] on span "Send quote" at bounding box center [609, 81] width 29 height 6
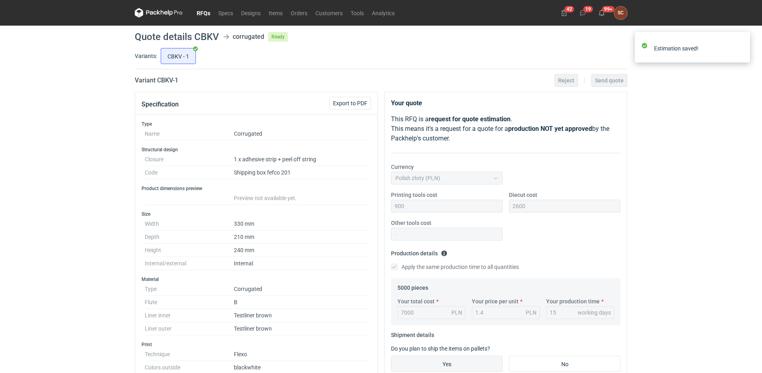
drag, startPoint x: 205, startPoint y: 14, endPoint x: 207, endPoint y: 19, distance: 4.8
click at [205, 14] on link "RFQs" at bounding box center [204, 13] width 22 height 10
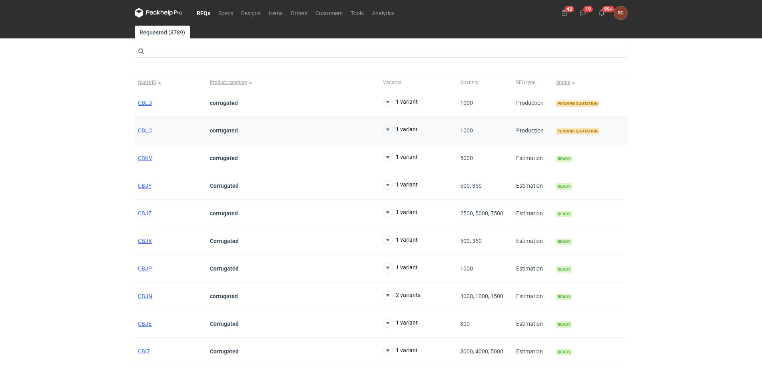
click at [143, 126] on div "CBLC" at bounding box center [171, 131] width 72 height 28
click at [145, 129] on span "CBLC" at bounding box center [145, 130] width 14 height 6
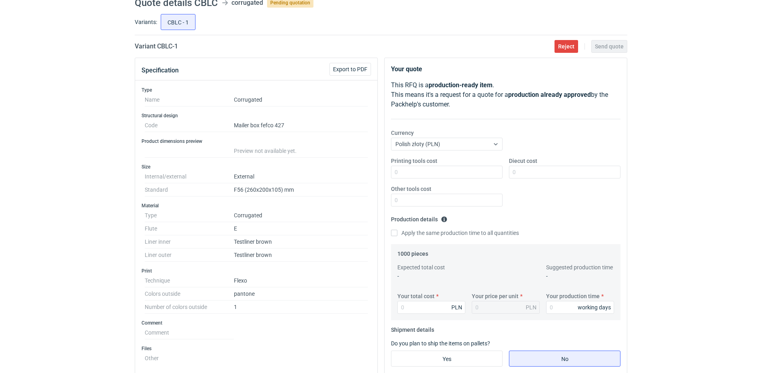
scroll to position [34, 0]
click at [455, 172] on input "Printing tools cost" at bounding box center [447, 172] width 112 height 13
type input "300"
click at [392, 235] on input "Apply the same production time to all quantities" at bounding box center [394, 233] width 6 height 6
checkbox input "true"
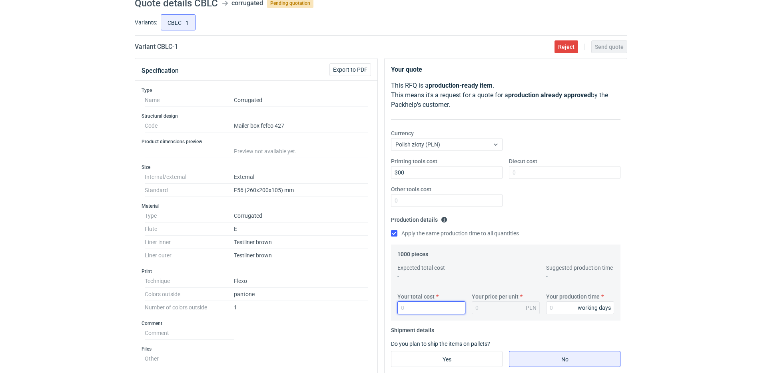
click at [410, 309] on input "Your total cost" at bounding box center [432, 307] width 68 height 13
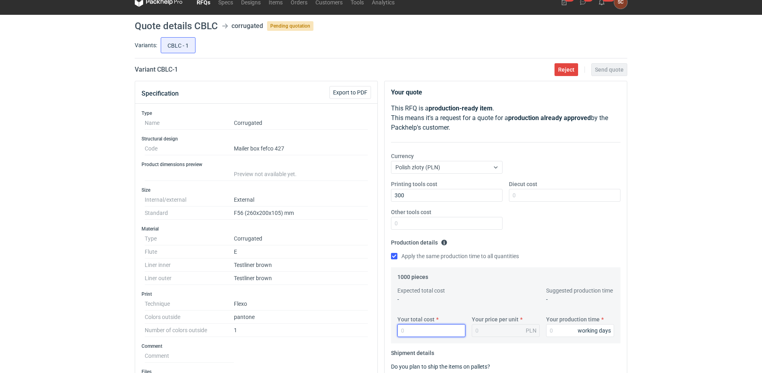
scroll to position [0, 0]
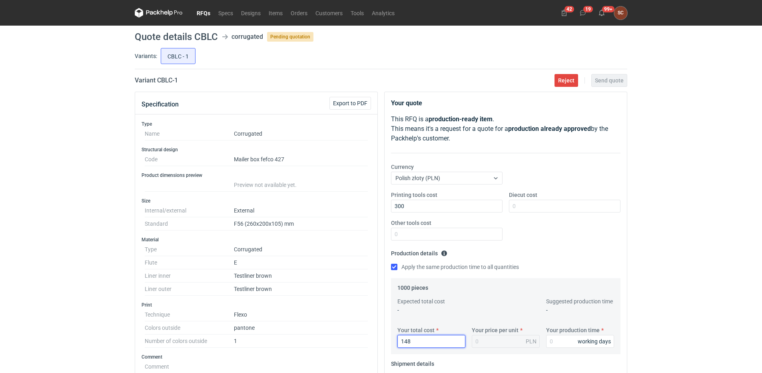
type input "1480"
type input "1.48"
type input "1480"
click at [566, 347] on input "Your production time" at bounding box center [580, 341] width 68 height 13
type input "15"
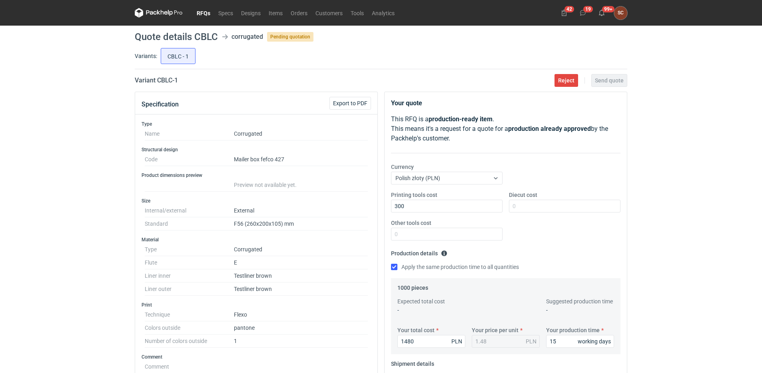
click at [558, 228] on div "Printing tools cost 300 Diecut cost Other tools cost" at bounding box center [506, 219] width 236 height 56
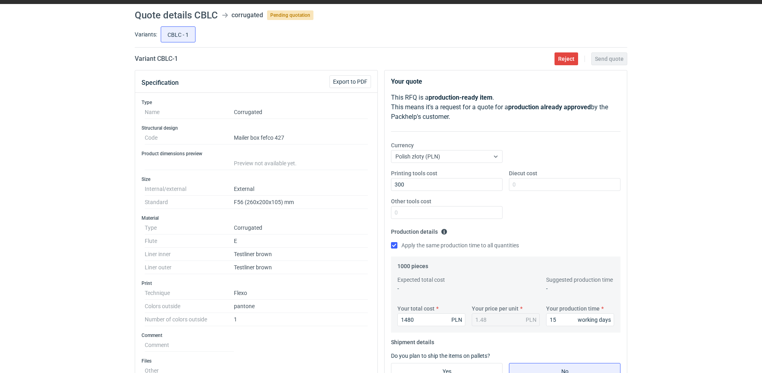
scroll to position [120, 0]
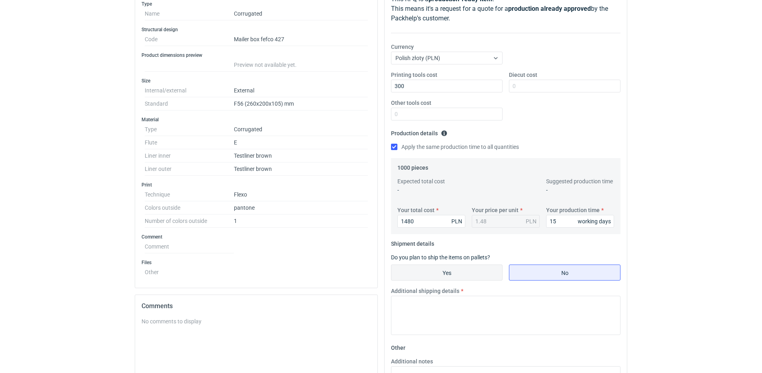
click at [451, 273] on input "Yes" at bounding box center [447, 272] width 111 height 15
radio input "true"
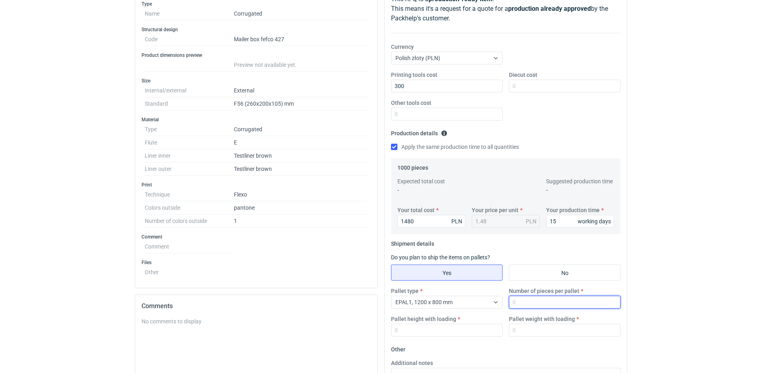
click at [544, 303] on input "Number of pieces per pallet" at bounding box center [565, 302] width 112 height 13
type input "1000"
click at [474, 330] on input "Pallet height with loading" at bounding box center [447, 330] width 112 height 13
type input "1800"
click at [517, 332] on input "Pallet weight with loading" at bounding box center [565, 330] width 112 height 13
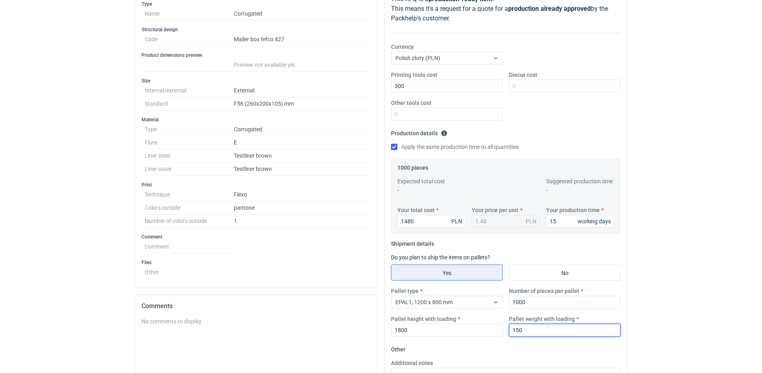
type input "150"
click at [559, 132] on fieldset "Production details Please provide the expected time of production in working da…" at bounding box center [506, 142] width 230 height 31
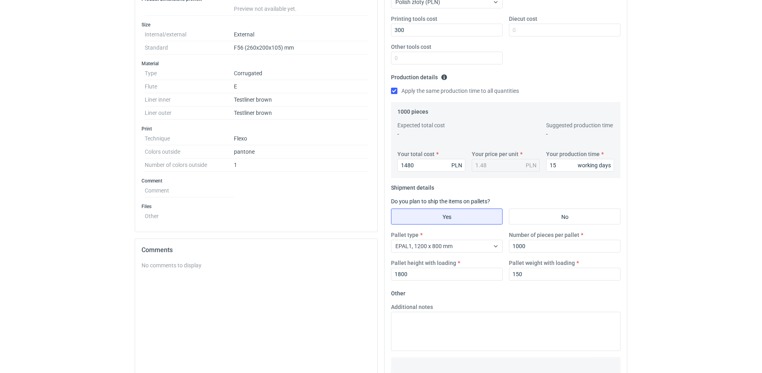
scroll to position [234, 0]
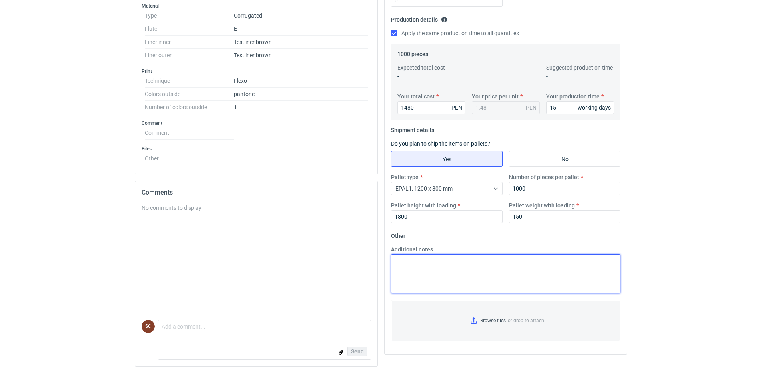
click at [437, 276] on textarea "Additional notes" at bounding box center [506, 273] width 230 height 39
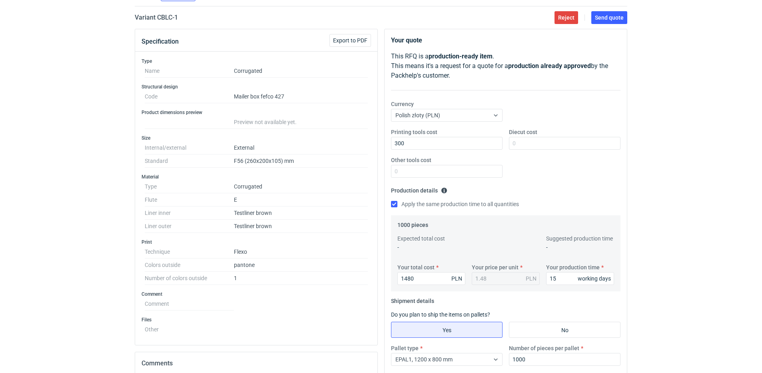
scroll to position [0, 0]
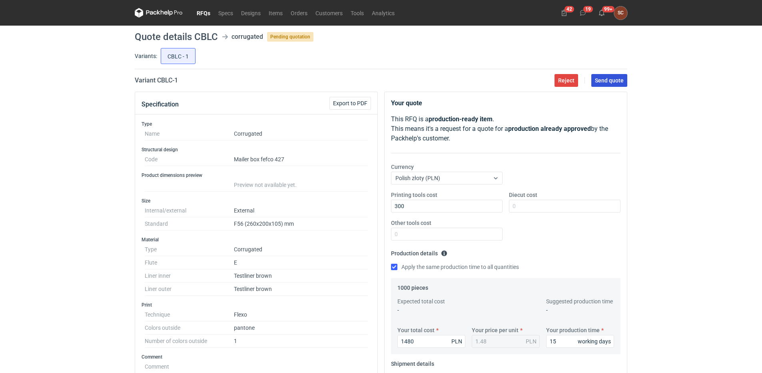
click at [603, 81] on span "Send quote" at bounding box center [609, 81] width 29 height 6
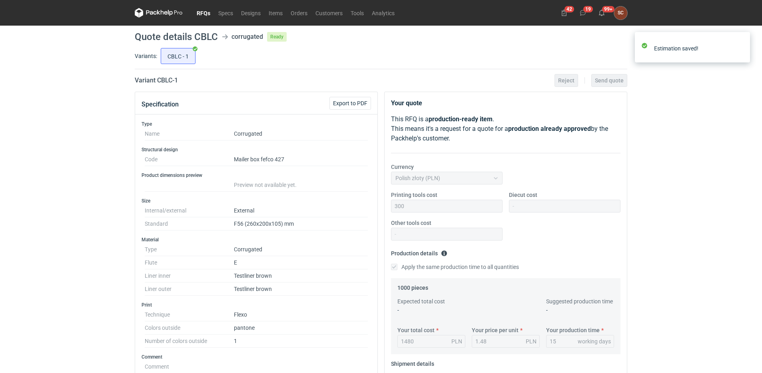
click at [206, 14] on link "RFQs" at bounding box center [204, 13] width 22 height 10
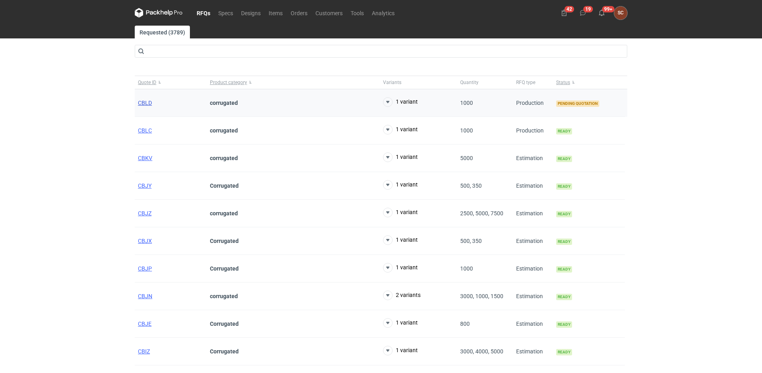
click at [148, 103] on span "CBLD" at bounding box center [145, 103] width 14 height 6
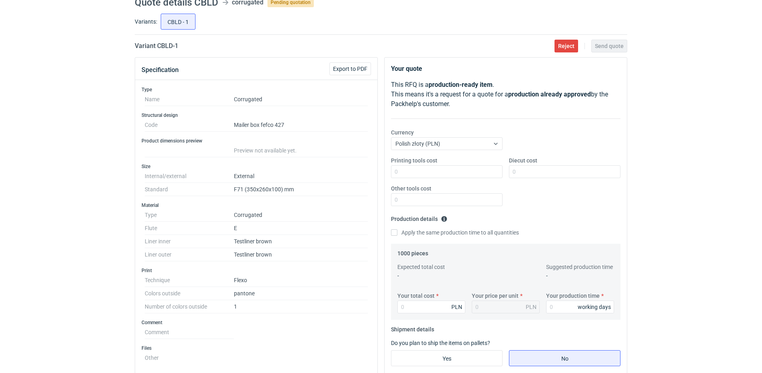
scroll to position [34, 0]
click at [464, 186] on div "Other tools cost" at bounding box center [447, 196] width 118 height 22
click at [466, 175] on input "Printing tools cost" at bounding box center [447, 172] width 112 height 13
type input "400"
click at [390, 233] on div "Your quote This RFQ is a production-ready item . This means it's a request for …" at bounding box center [506, 305] width 242 height 494
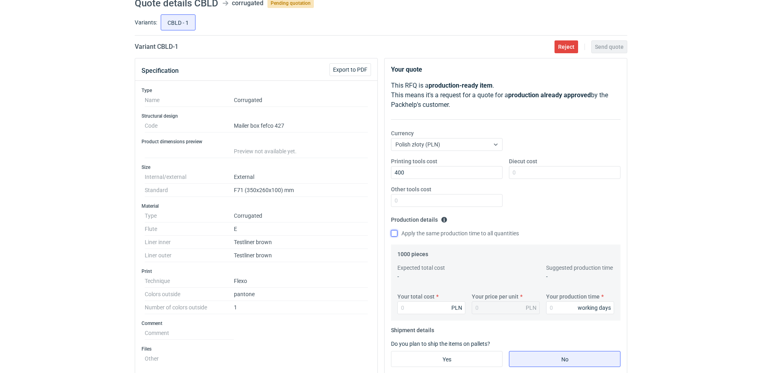
click at [392, 233] on input "Apply the same production time to all quantities" at bounding box center [394, 233] width 6 height 6
checkbox input "true"
click at [558, 310] on input "Your production time" at bounding box center [580, 307] width 68 height 13
type input "15"
click at [419, 310] on input "Your total cost" at bounding box center [432, 307] width 68 height 13
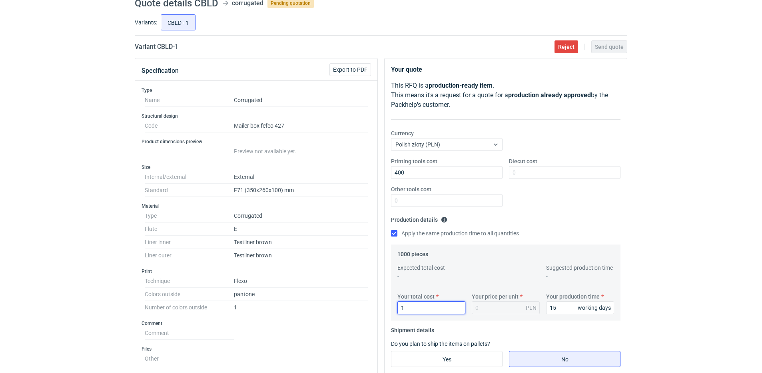
type input "16"
type input "0.02"
type input "1"
type input "1700"
type input "1.7"
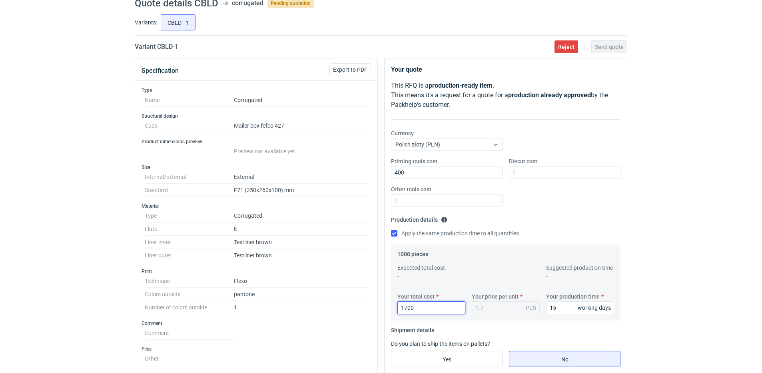
type input "1700"
click at [570, 226] on fieldset "Production details Please provide the expected time of production in working da…" at bounding box center [506, 228] width 230 height 31
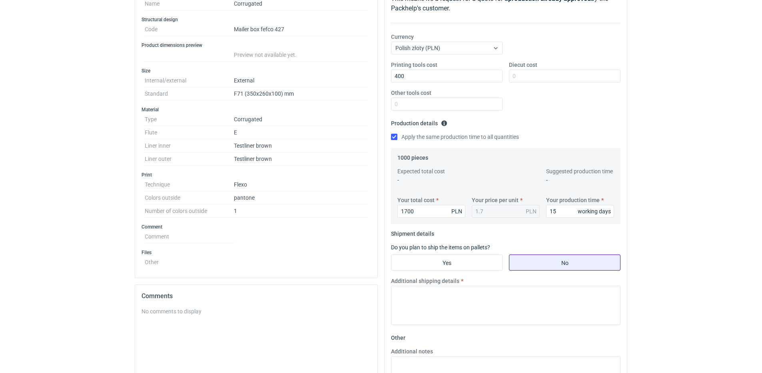
scroll to position [154, 0]
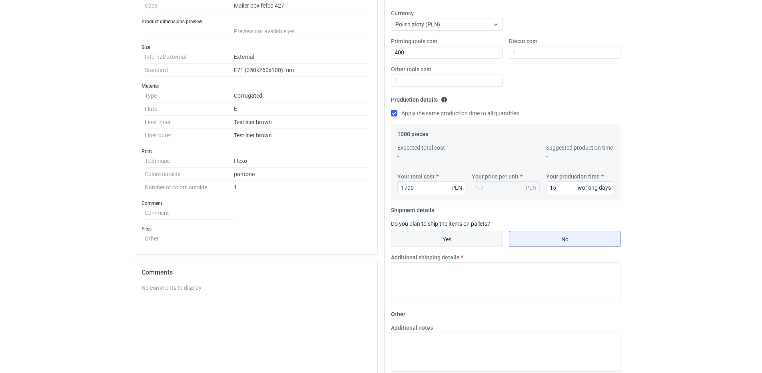
click at [474, 241] on input "Yes" at bounding box center [447, 238] width 111 height 15
radio input "true"
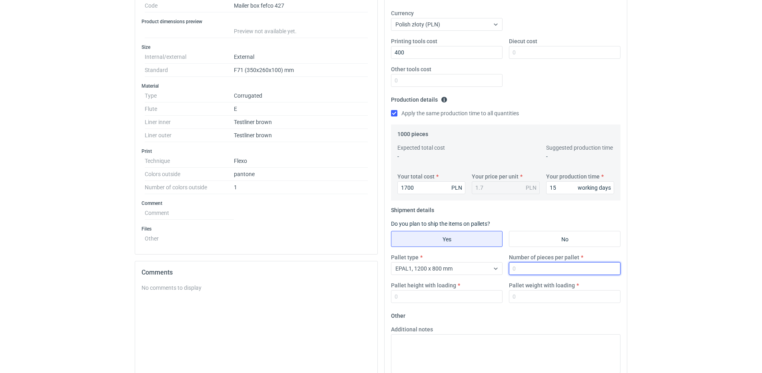
click at [540, 272] on input "Number of pieces per pallet" at bounding box center [565, 268] width 112 height 13
type input "1000"
click at [480, 302] on input "Pallet height with loading" at bounding box center [447, 296] width 112 height 13
type input "1800"
click at [546, 294] on input "Pallet weight with loading" at bounding box center [565, 296] width 112 height 13
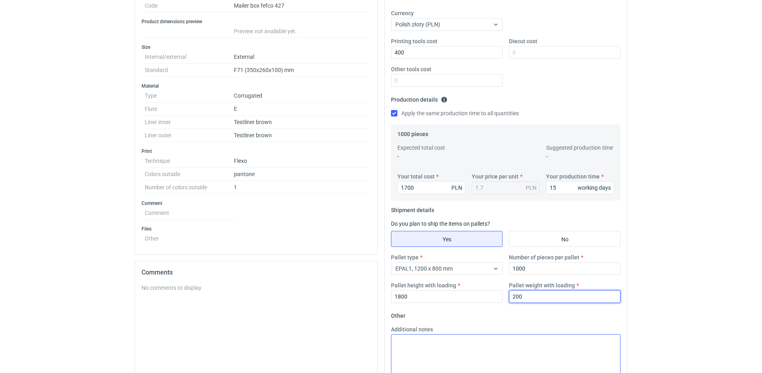
type input "200"
click at [484, 352] on textarea "Additional notes" at bounding box center [506, 353] width 230 height 39
click at [478, 347] on textarea "F71" at bounding box center [506, 353] width 230 height 39
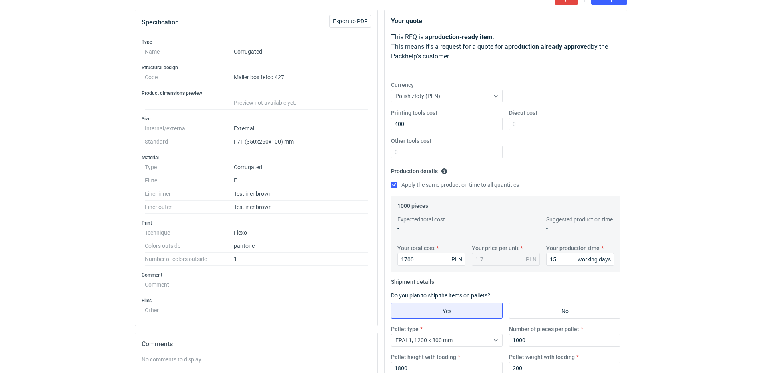
scroll to position [0, 0]
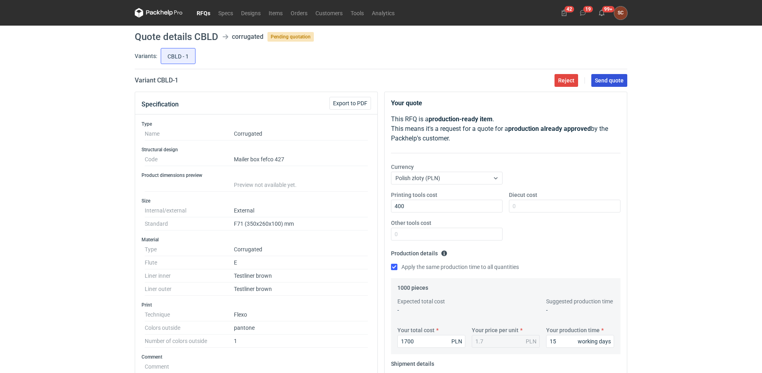
type textarea "F71"
click at [600, 80] on span "Send quote" at bounding box center [609, 81] width 29 height 6
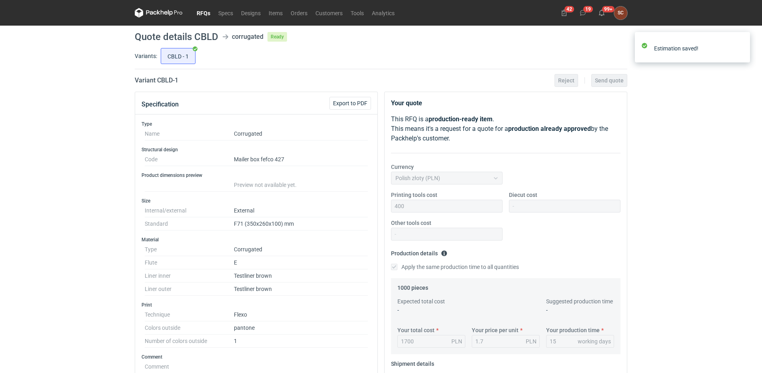
click at [201, 14] on link "RFQs" at bounding box center [204, 13] width 22 height 10
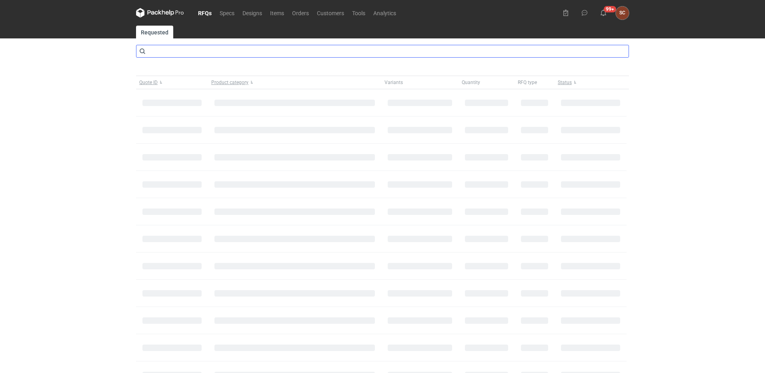
click at [168, 53] on input "text" at bounding box center [382, 51] width 493 height 13
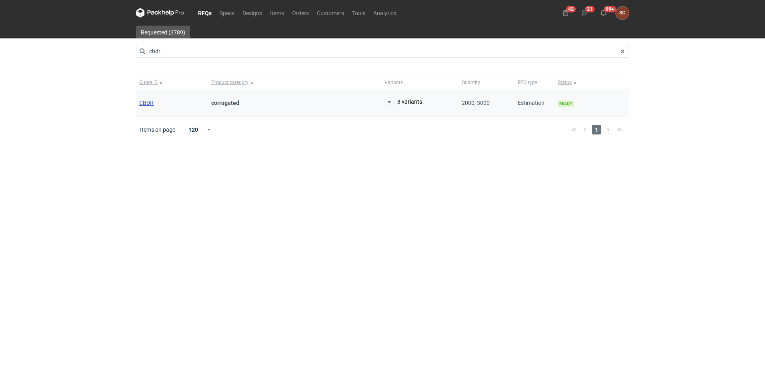
type input "cbdr"
click at [144, 102] on span "CBDR" at bounding box center [146, 103] width 14 height 6
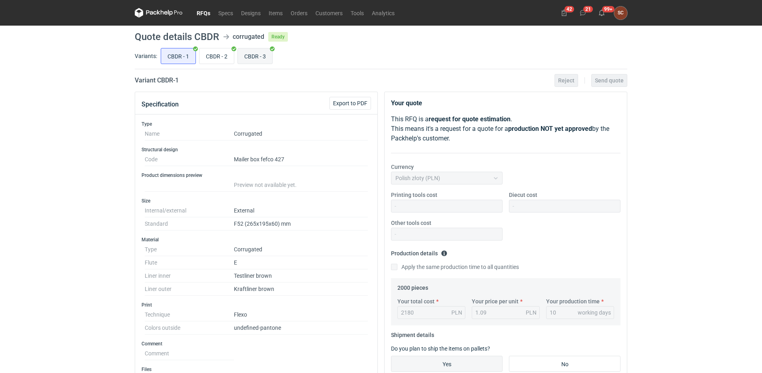
click at [253, 60] on input "CBDR - 3" at bounding box center [255, 55] width 34 height 15
radio input "true"
